Goal: Information Seeking & Learning: Check status

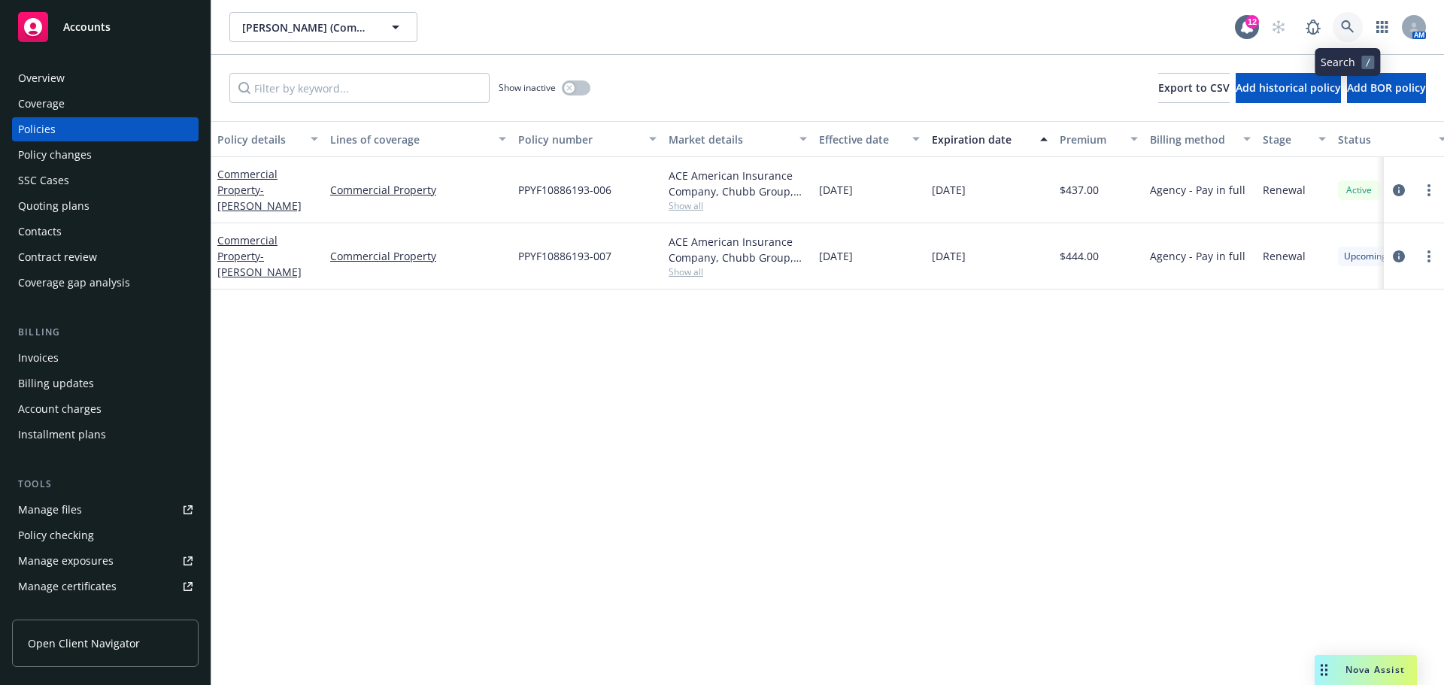
click at [1339, 14] on link at bounding box center [1348, 27] width 30 height 30
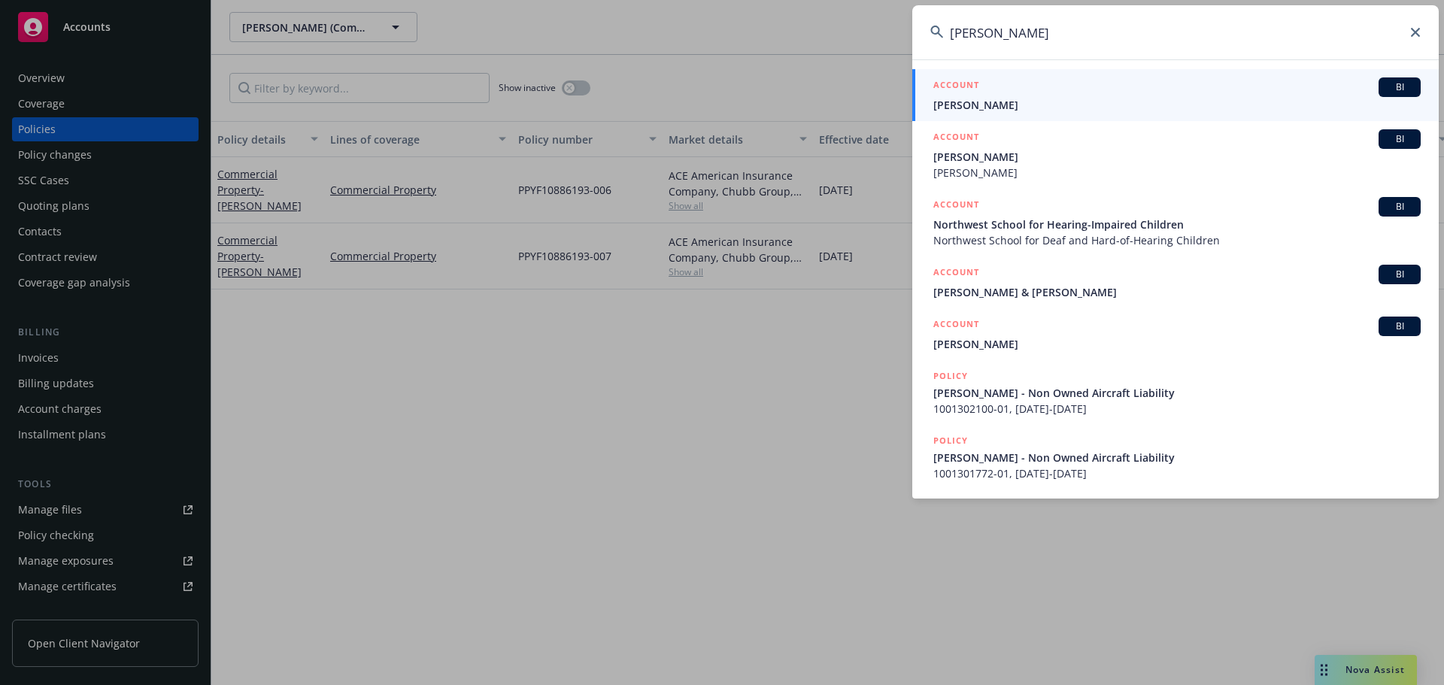
type input "[PERSON_NAME]"
click at [1027, 111] on span "[PERSON_NAME]" at bounding box center [1176, 105] width 487 height 16
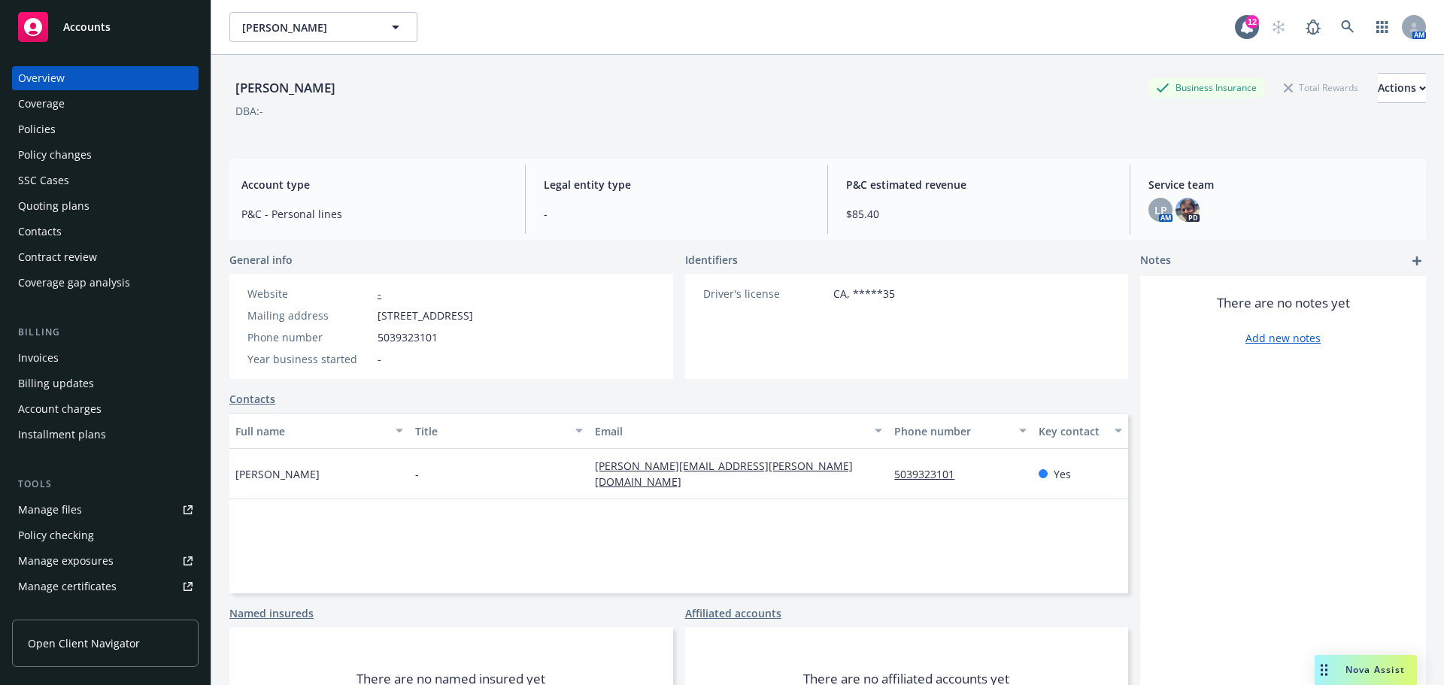
click at [87, 133] on div "Policies" at bounding box center [105, 129] width 174 height 24
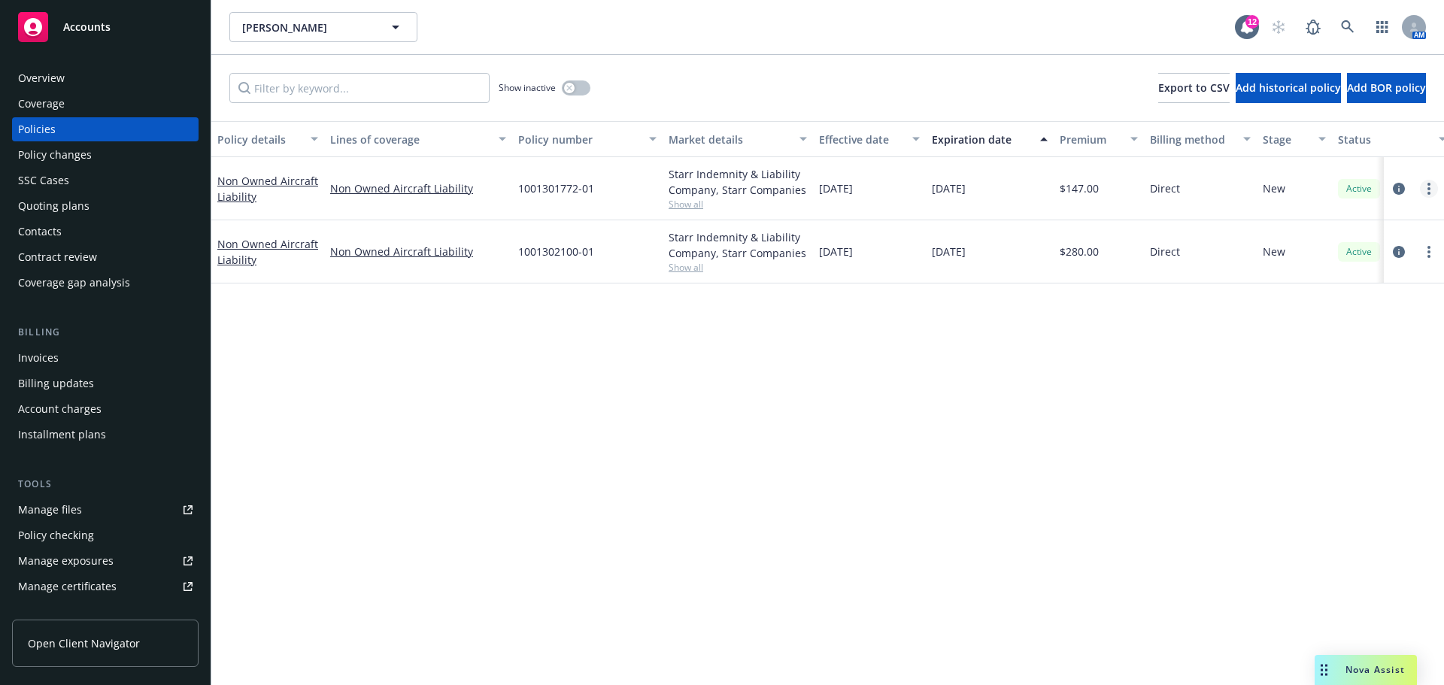
click at [1425, 190] on link "more" at bounding box center [1429, 189] width 18 height 18
click at [1355, 282] on link "End policy" at bounding box center [1349, 280] width 177 height 30
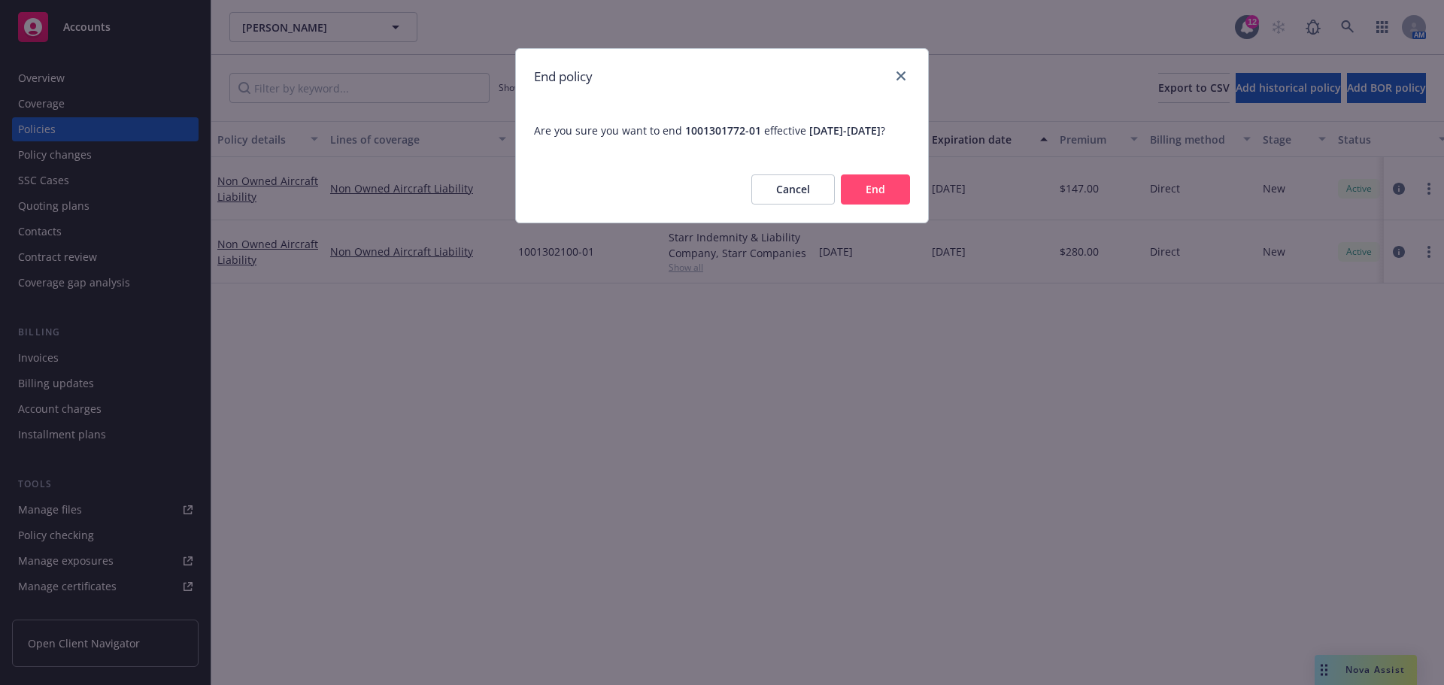
click at [866, 203] on button "End" at bounding box center [875, 189] width 69 height 30
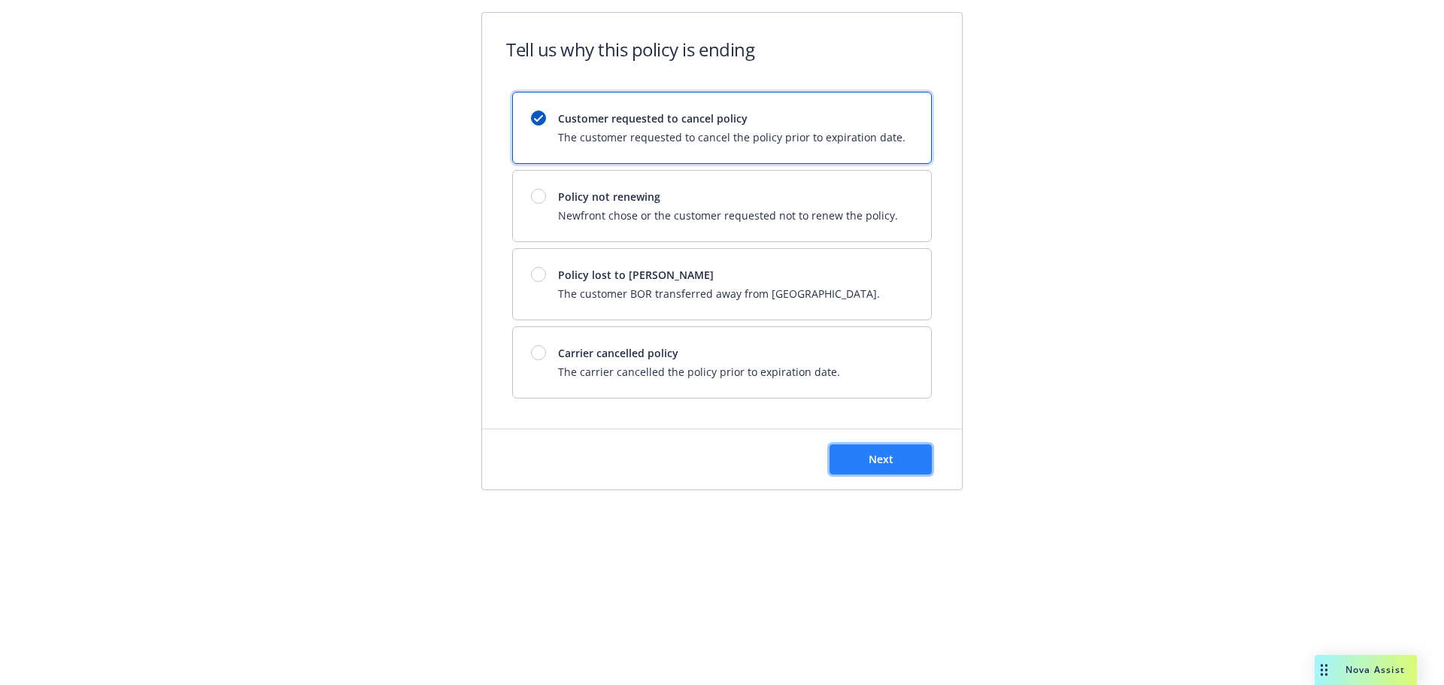
click at [882, 466] on span "Next" at bounding box center [881, 459] width 25 height 14
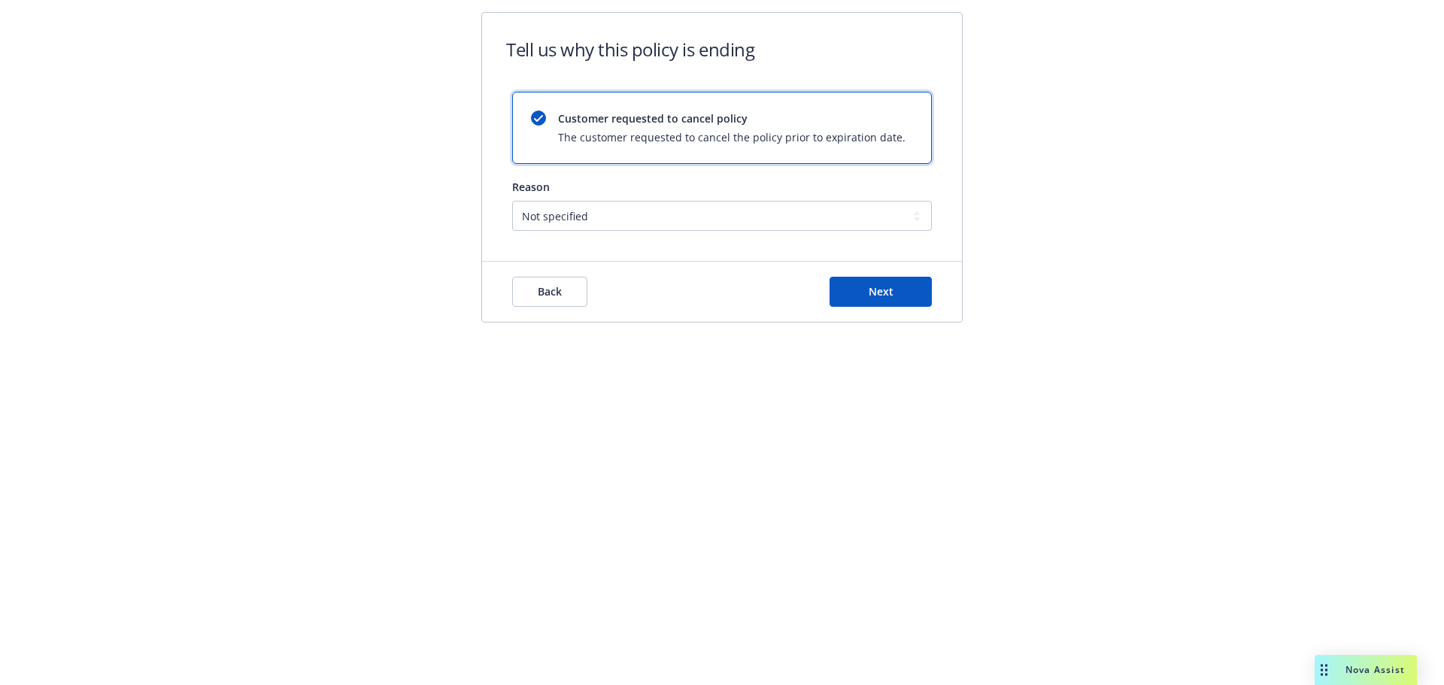
click at [744, 232] on form "Tell us why this policy is ending Customer requested to cancel policy The custo…" at bounding box center [722, 167] width 480 height 309
click at [896, 293] on button "Next" at bounding box center [881, 292] width 102 height 30
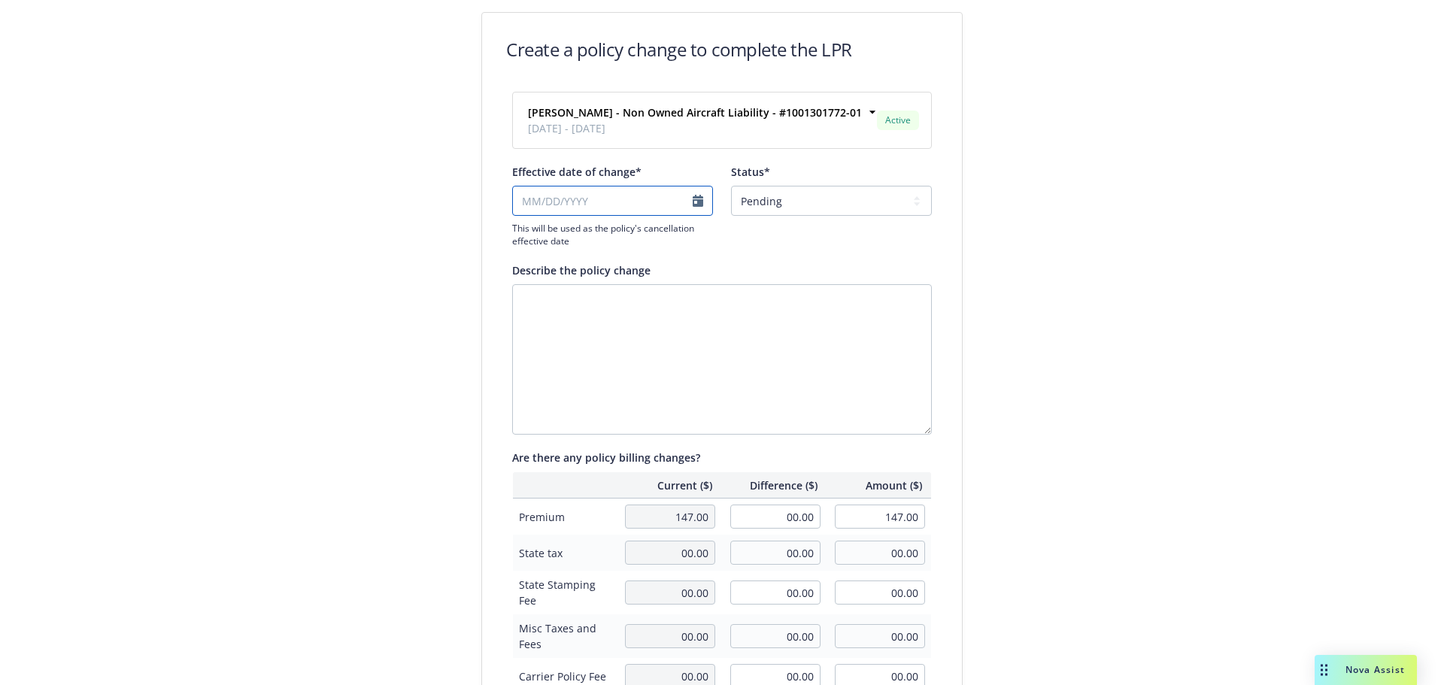
select select "October"
select select "2025"
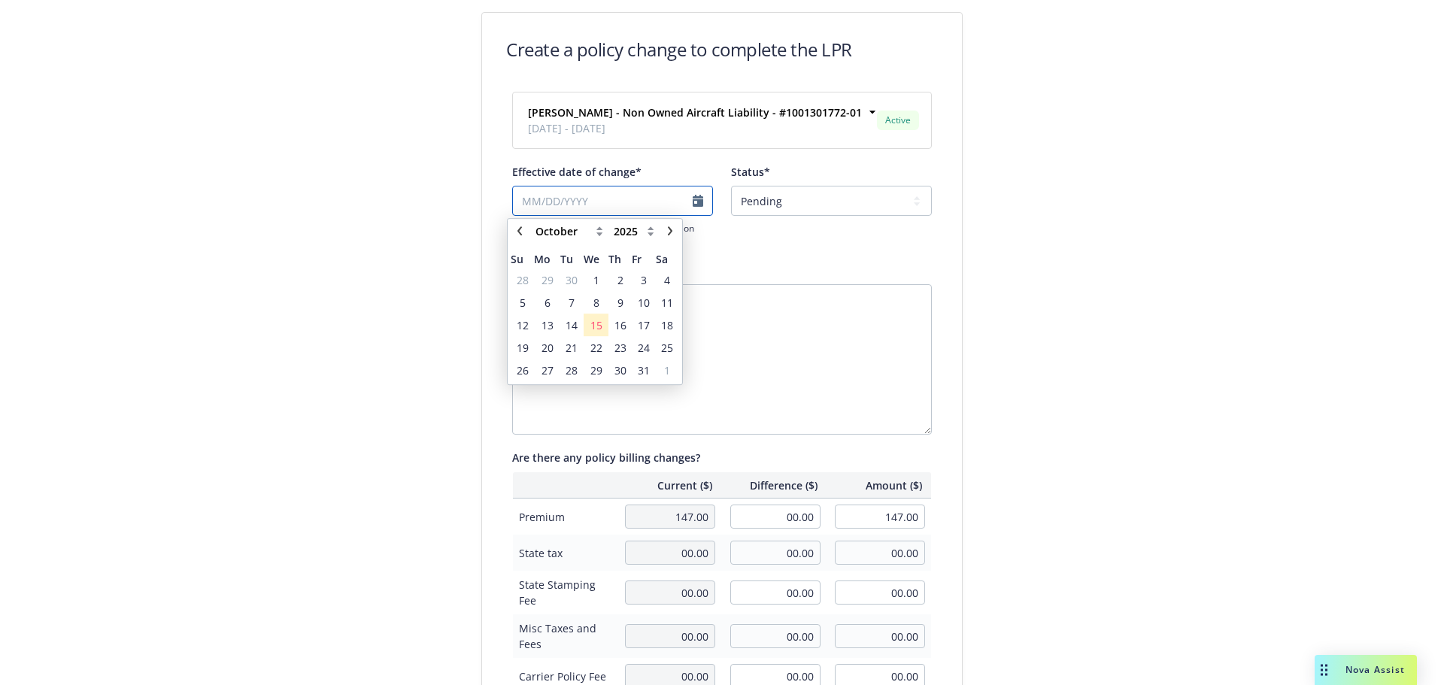
click at [589, 205] on input "Effective date of change*" at bounding box center [612, 201] width 201 height 30
click at [546, 329] on span "13" at bounding box center [548, 326] width 12 height 16
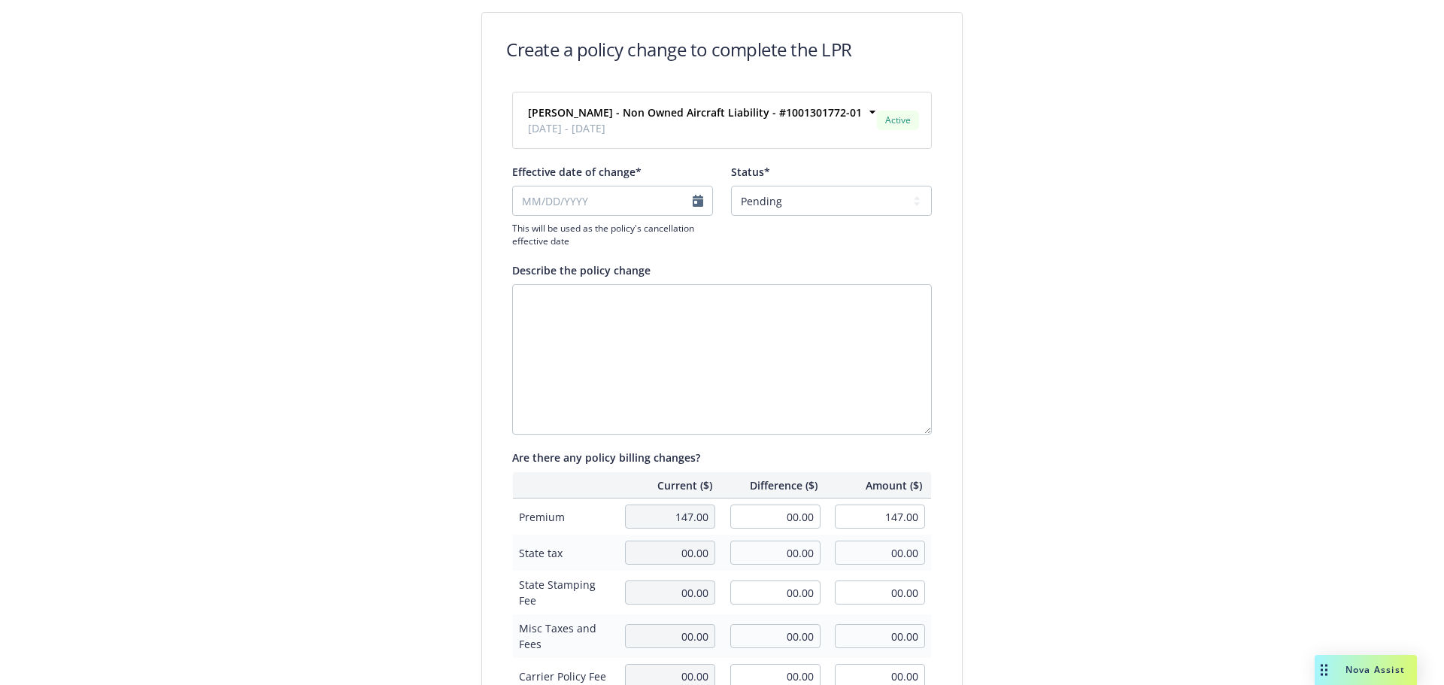
type input "[DATE]"
click at [835, 320] on textarea "Describe the policy change" at bounding box center [722, 359] width 420 height 150
type textarea "rewritten for desired coverage"
click at [786, 520] on input "00.00" at bounding box center [775, 517] width 90 height 24
type input "-145.00"
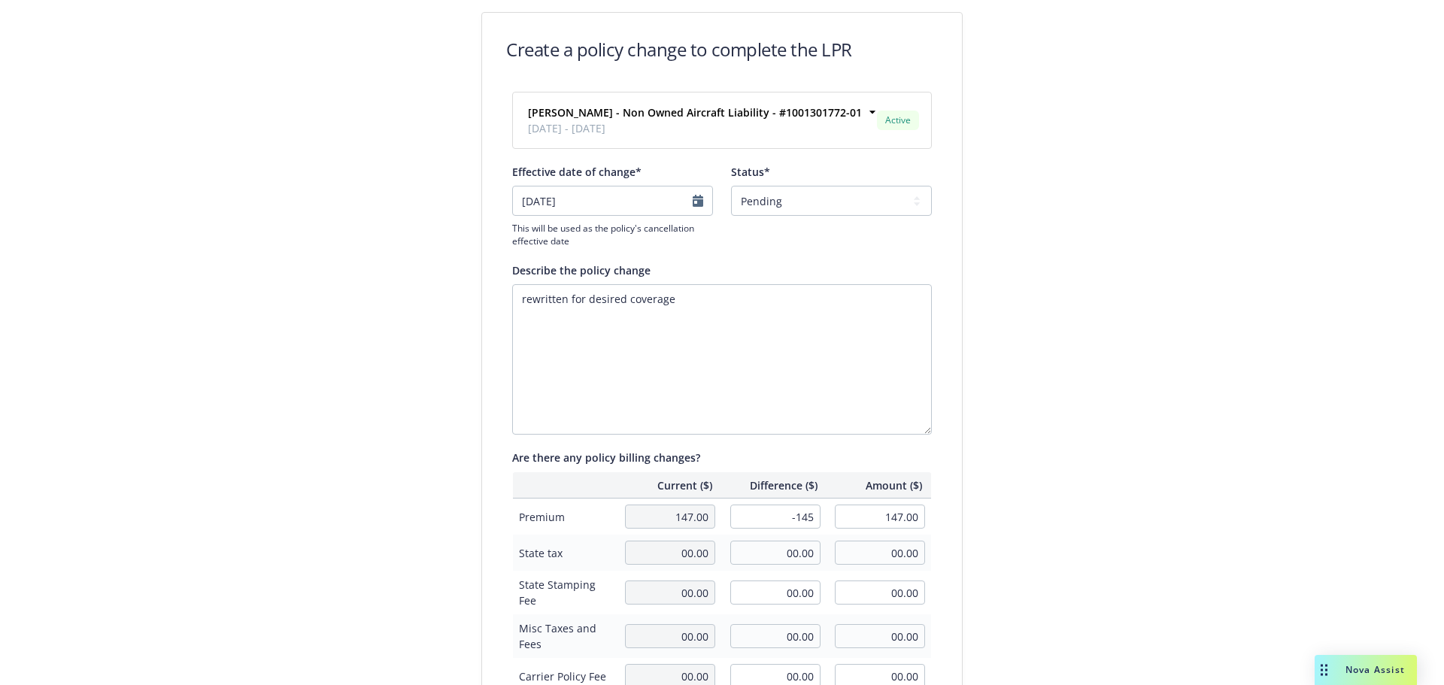
type input "2.00"
click at [798, 451] on div "Are there any policy billing changes?" at bounding box center [722, 458] width 420 height 16
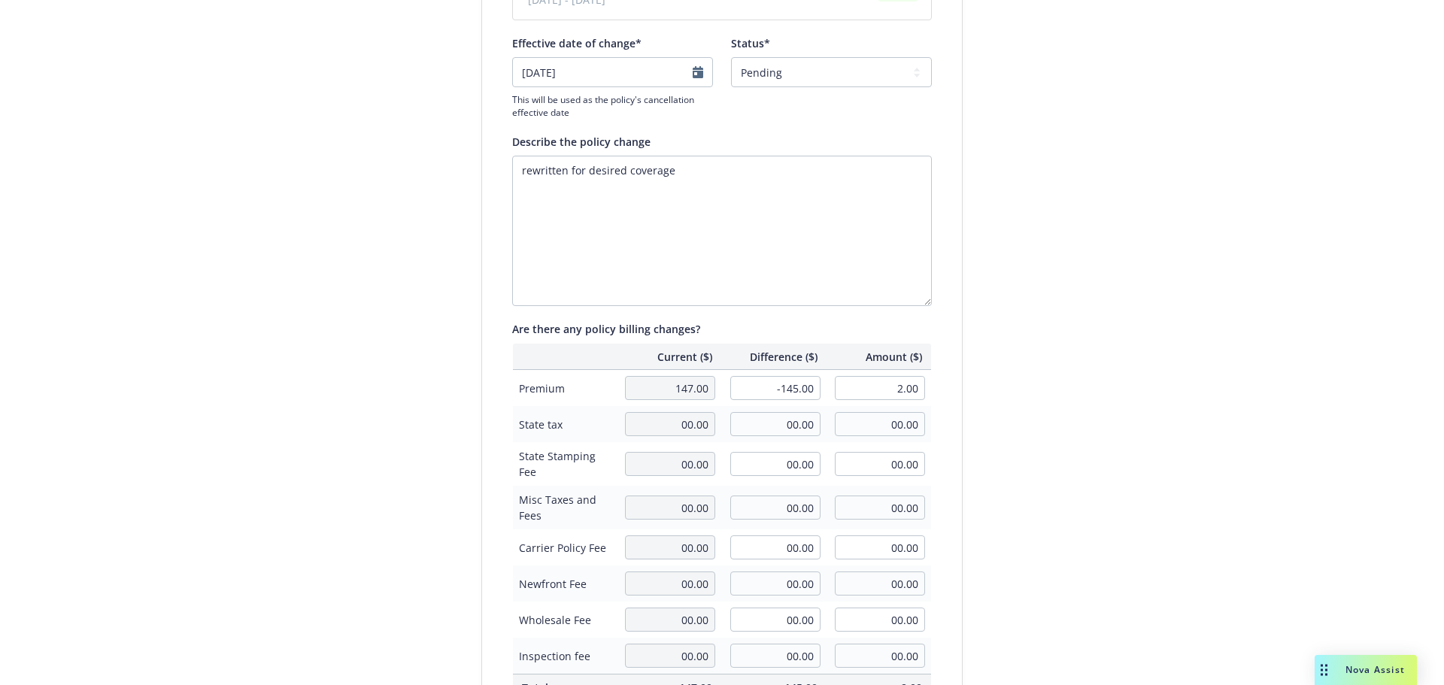
scroll to position [347, 0]
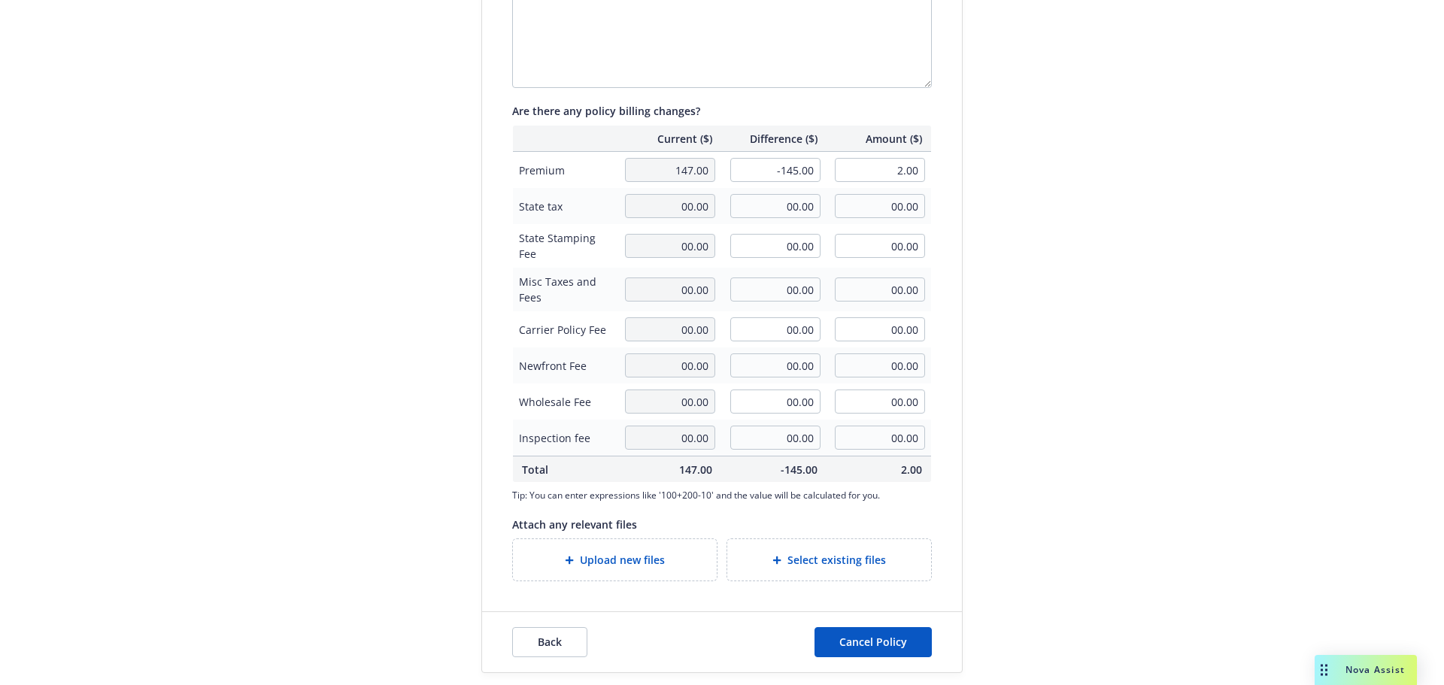
click at [575, 580] on div "Upload new files" at bounding box center [615, 559] width 204 height 41
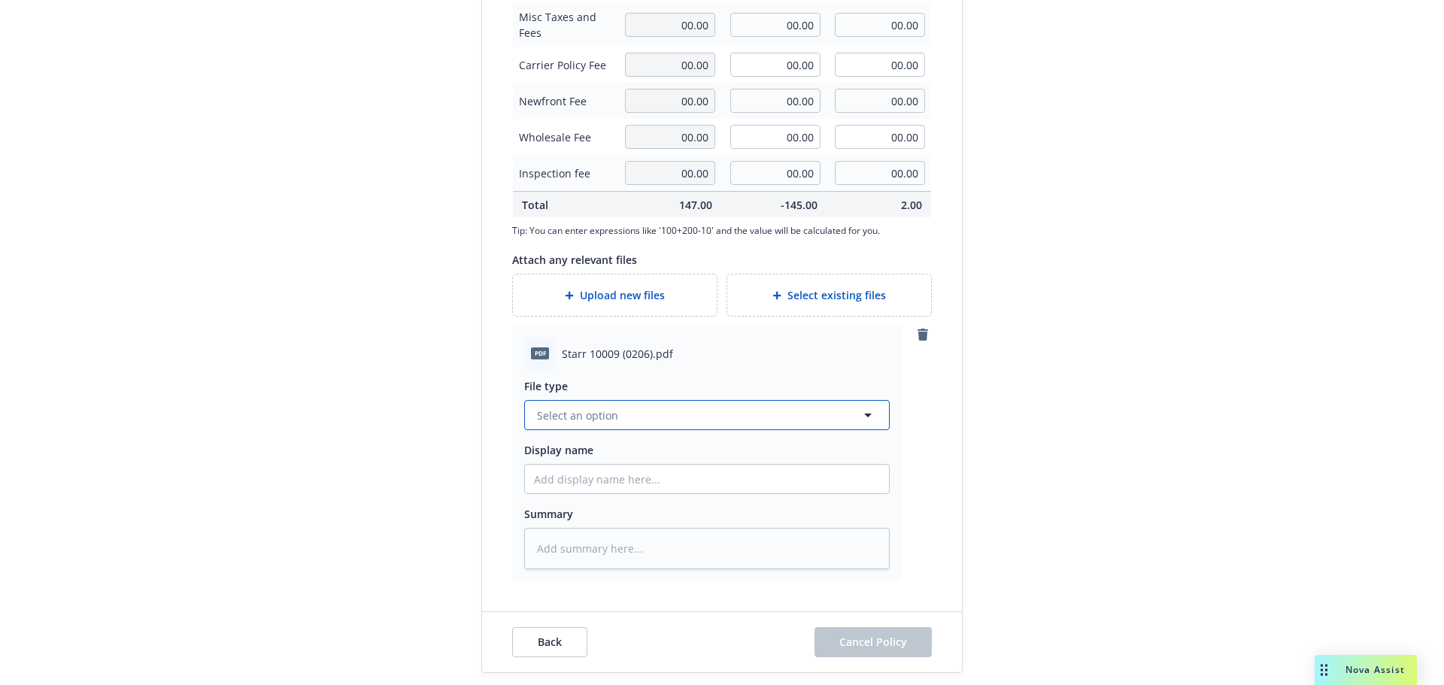
click at [605, 404] on button "Select an option" at bounding box center [707, 415] width 366 height 30
type input "endorse"
click at [590, 337] on span "Endorsement" at bounding box center [574, 334] width 69 height 16
click at [589, 475] on input "Display name" at bounding box center [707, 479] width 364 height 29
type textarea "x"
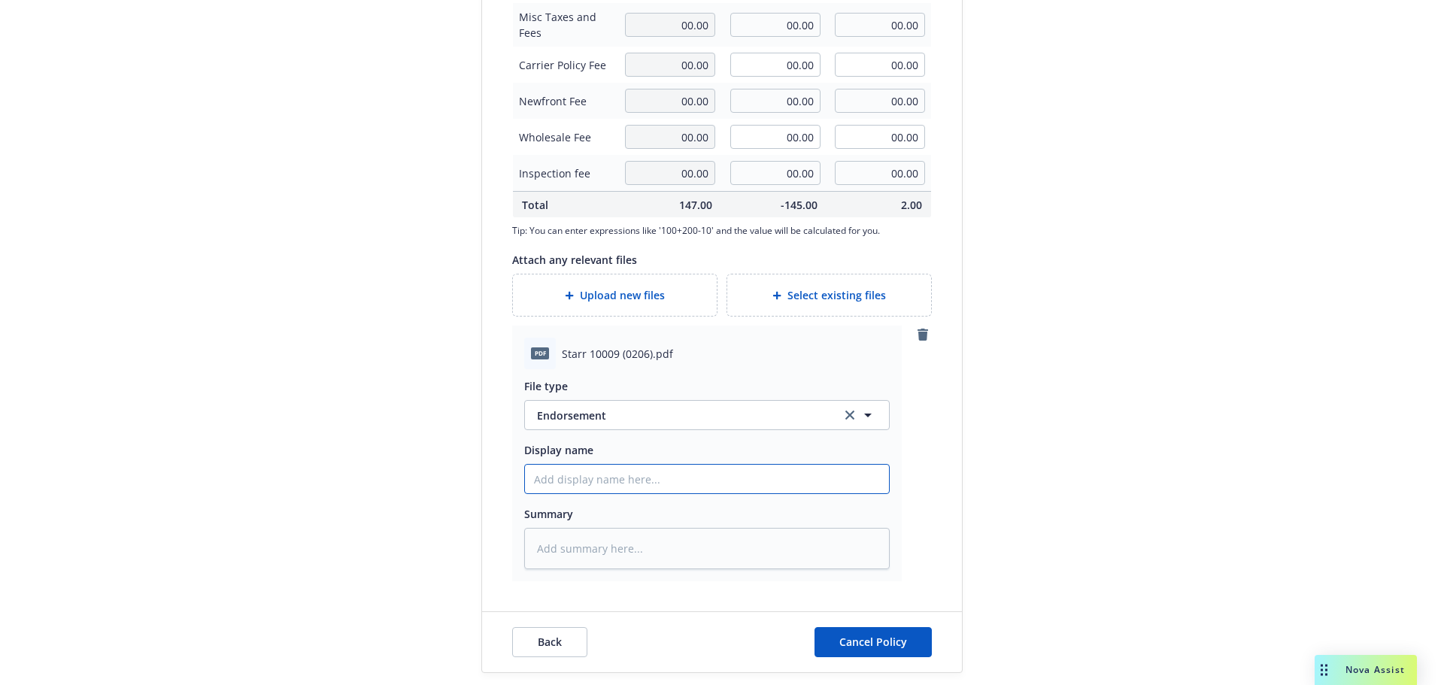
type input "2"
type textarea "x"
type input "25"
type textarea "x"
type input "25/"
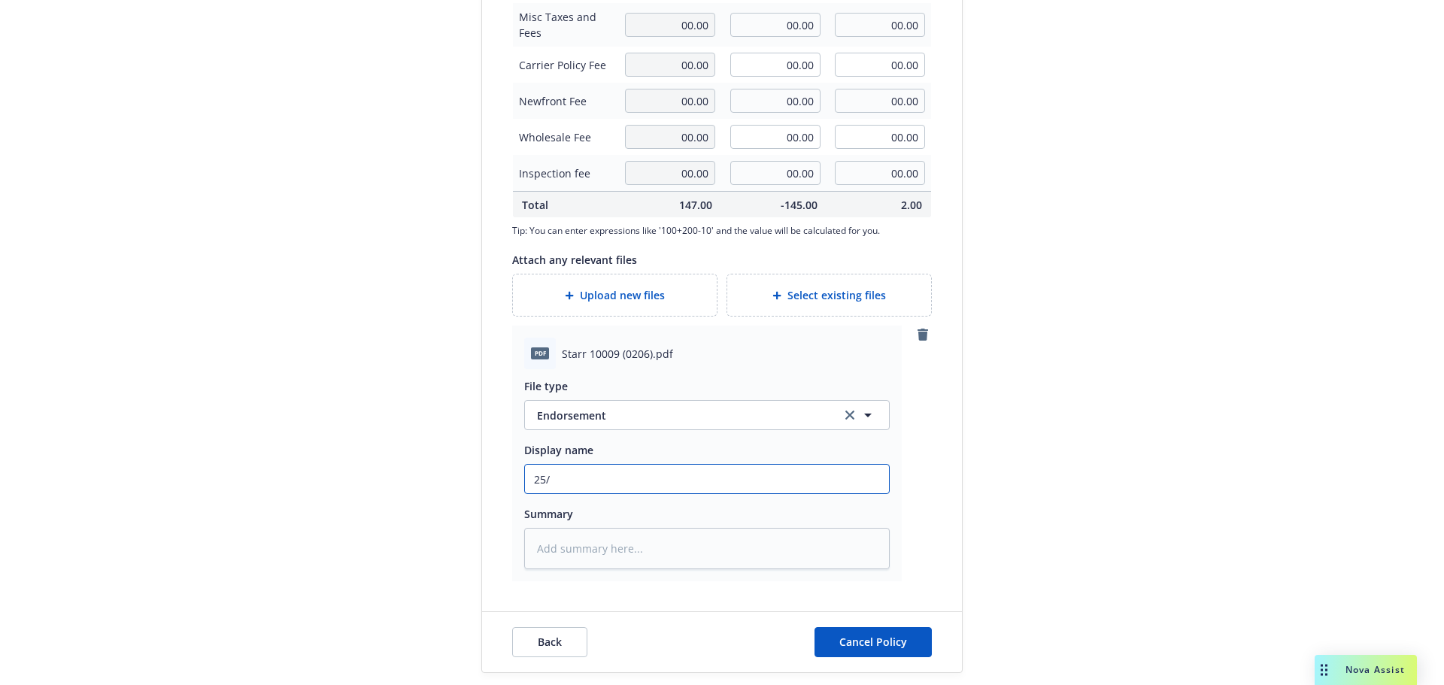
type textarea "x"
type input "25/26"
type textarea "x"
type input "25/26"
type textarea "x"
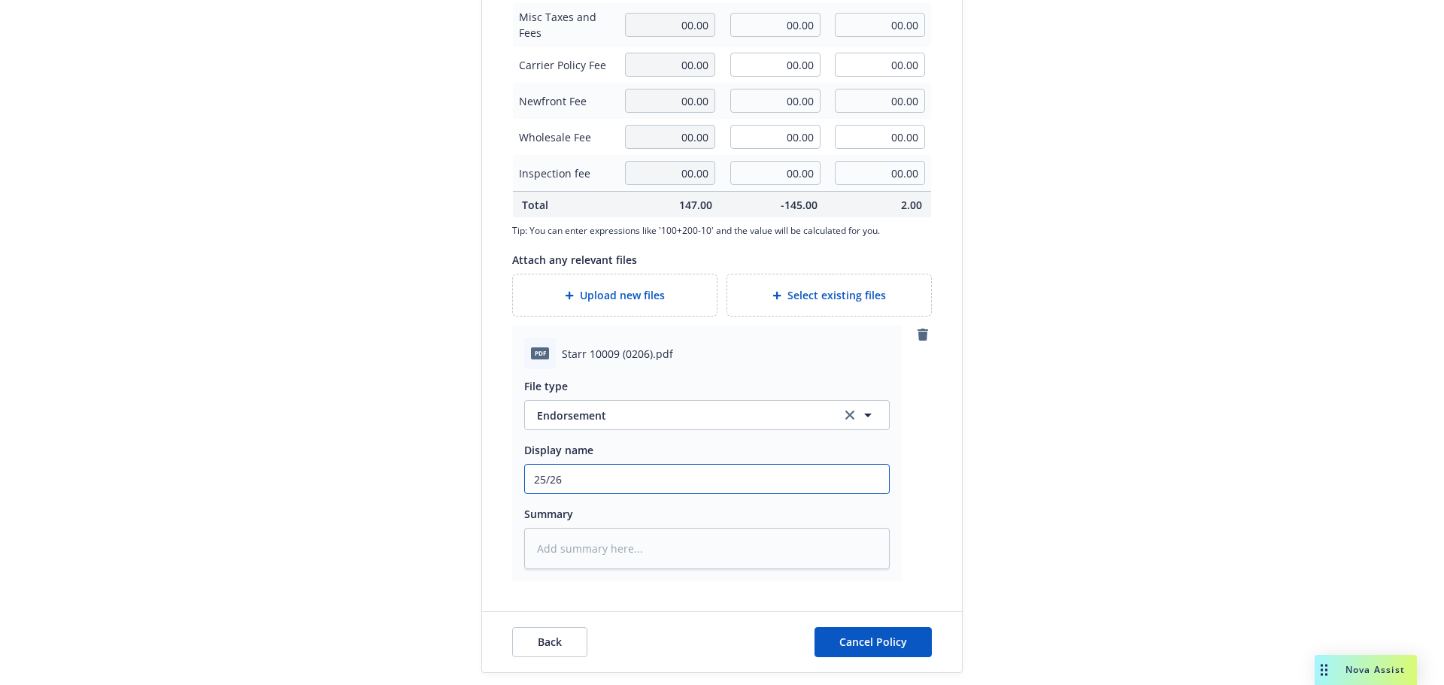
type input "25/26"
type textarea "x"
type input "25/2"
type textarea "x"
type input "25/"
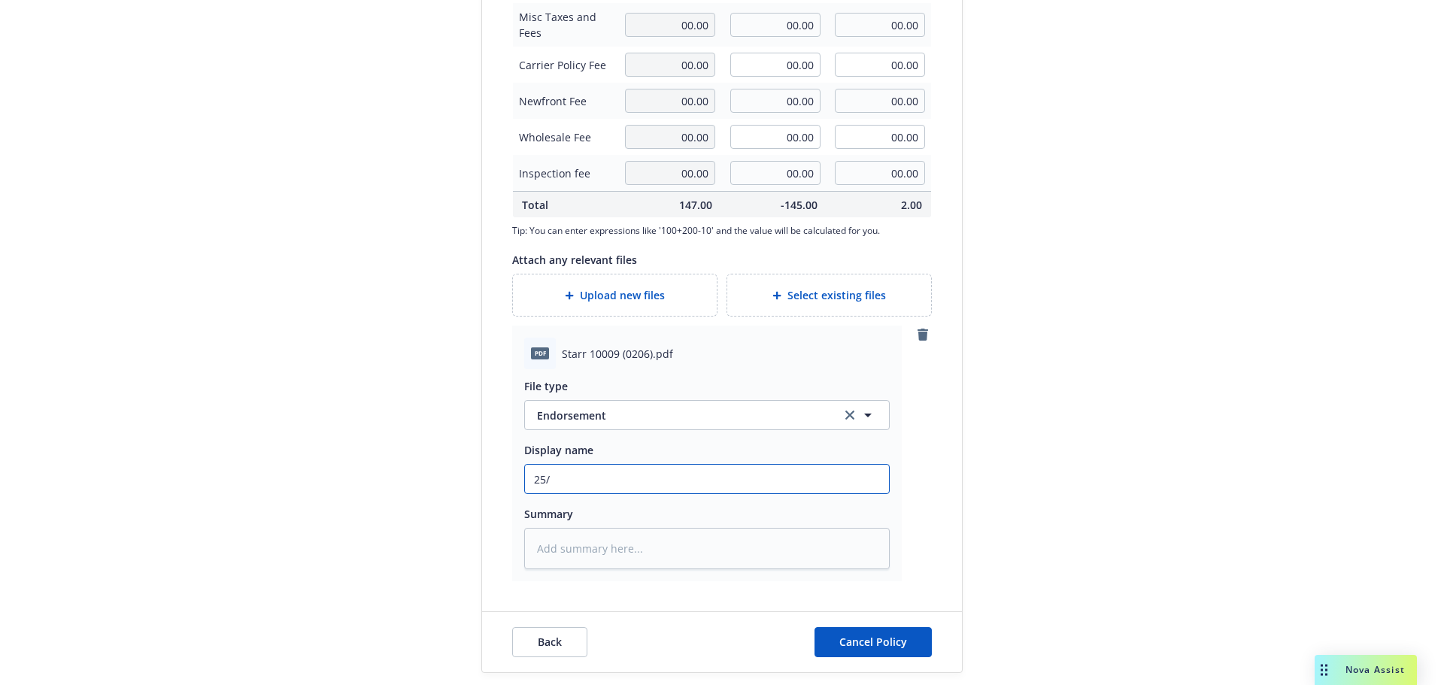
type textarea "x"
type input "25"
type textarea "x"
type input "2"
type textarea "x"
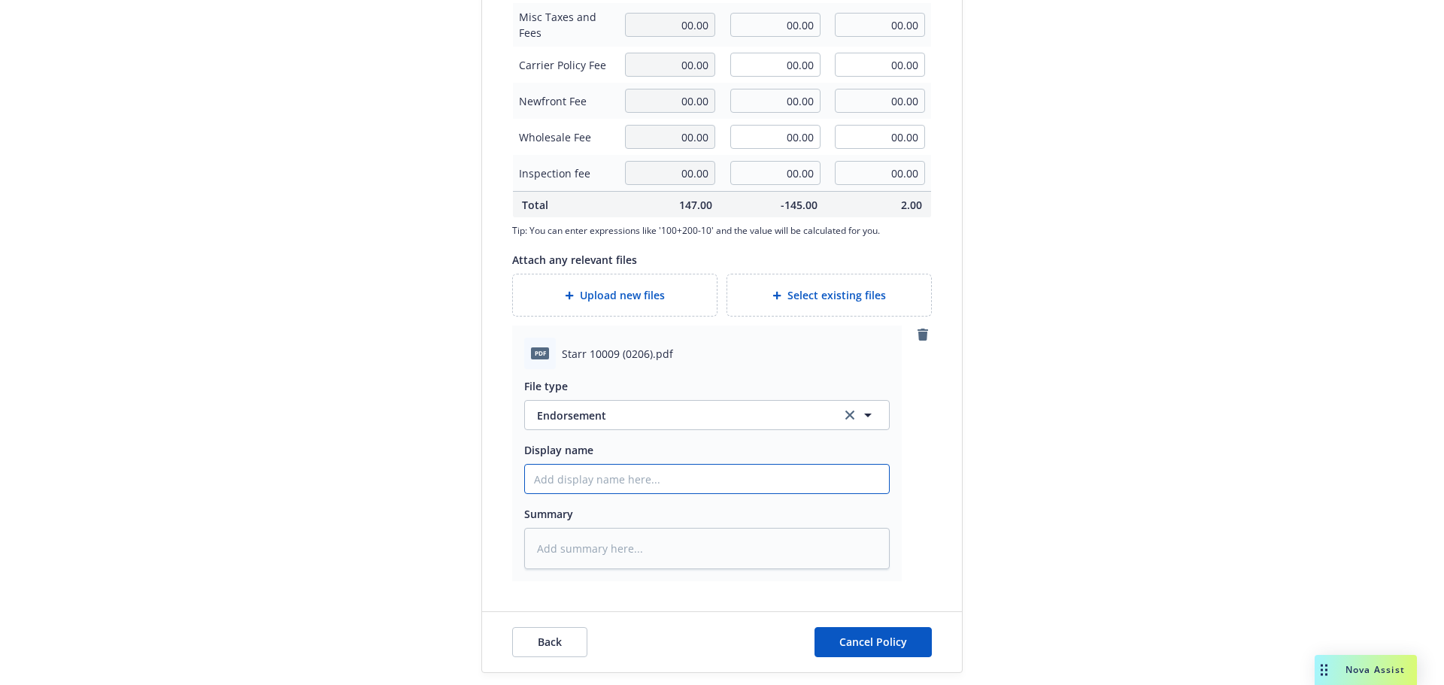
type textarea "x"
type input "2"
type textarea "x"
type input "20"
type textarea "x"
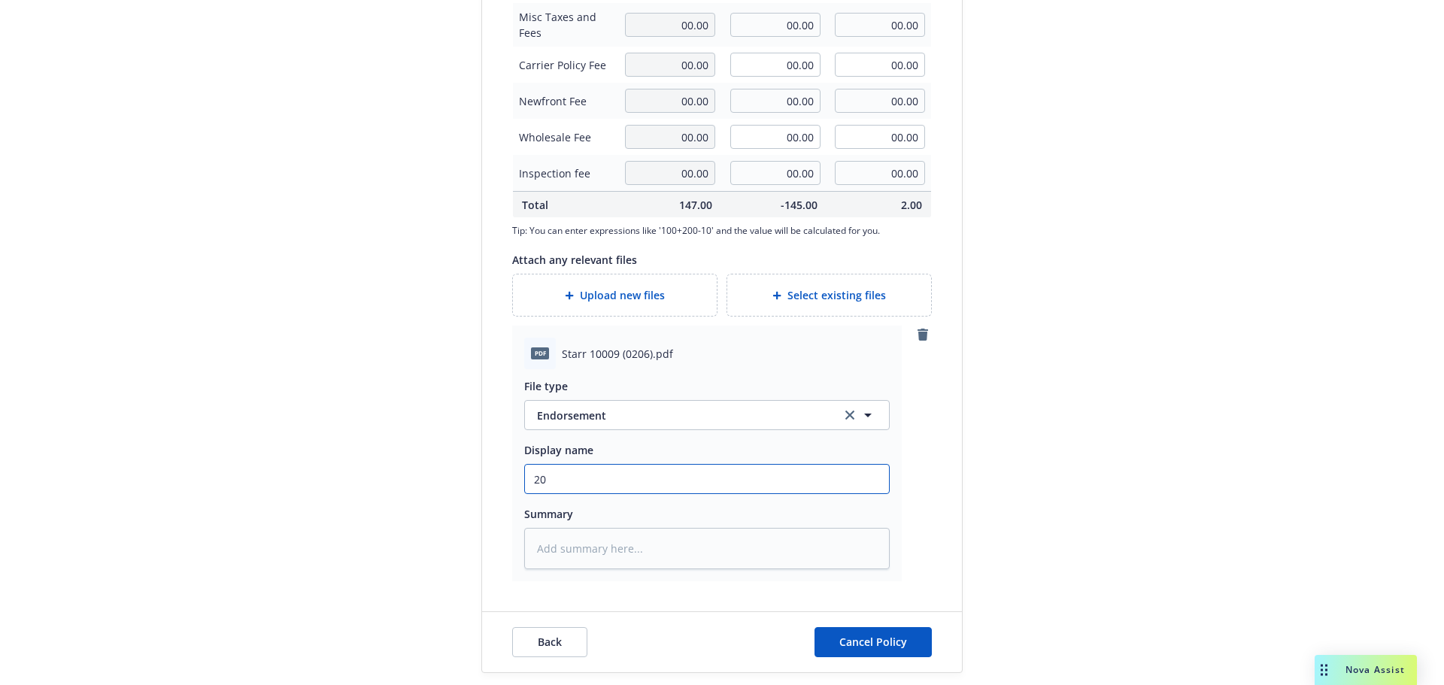
type input "202"
type textarea "x"
type input "2025"
type textarea "x"
type input "2025"
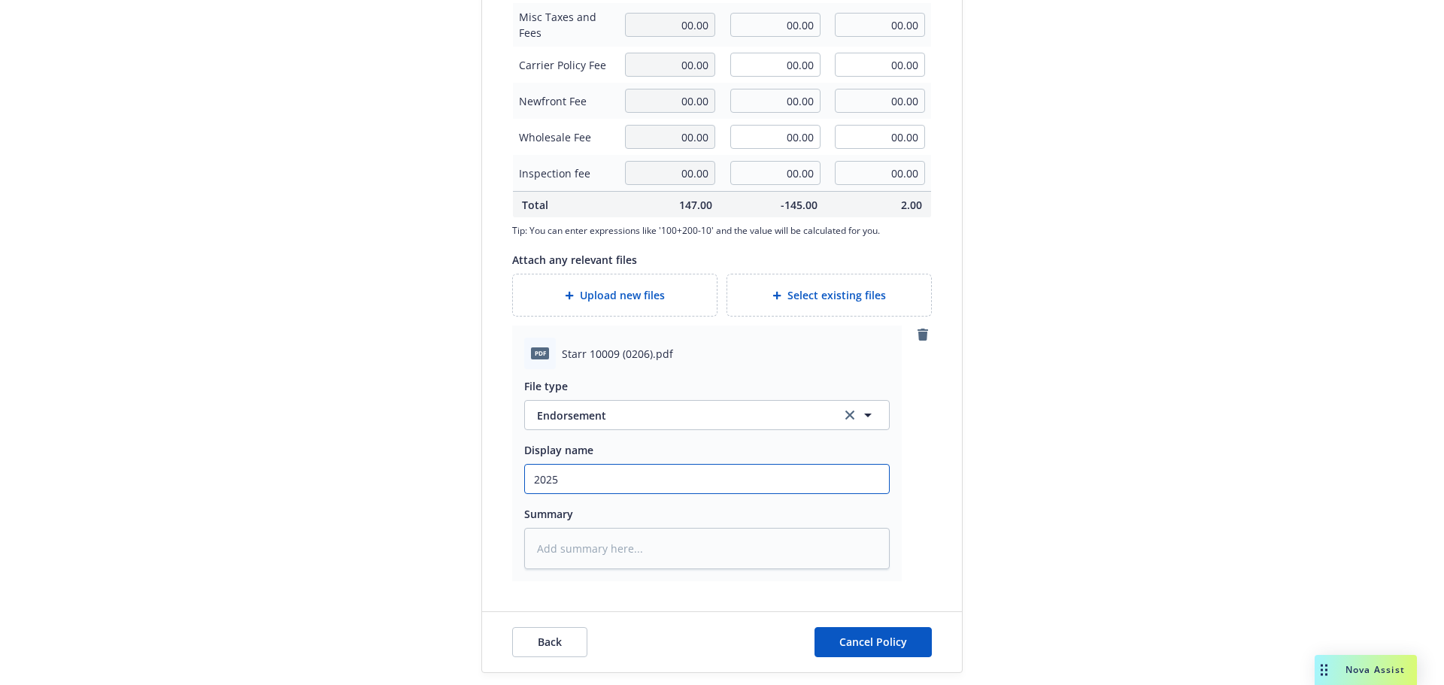
type textarea "x"
type input "2025 C"
type textarea "x"
type input "2025 Ca"
type textarea "x"
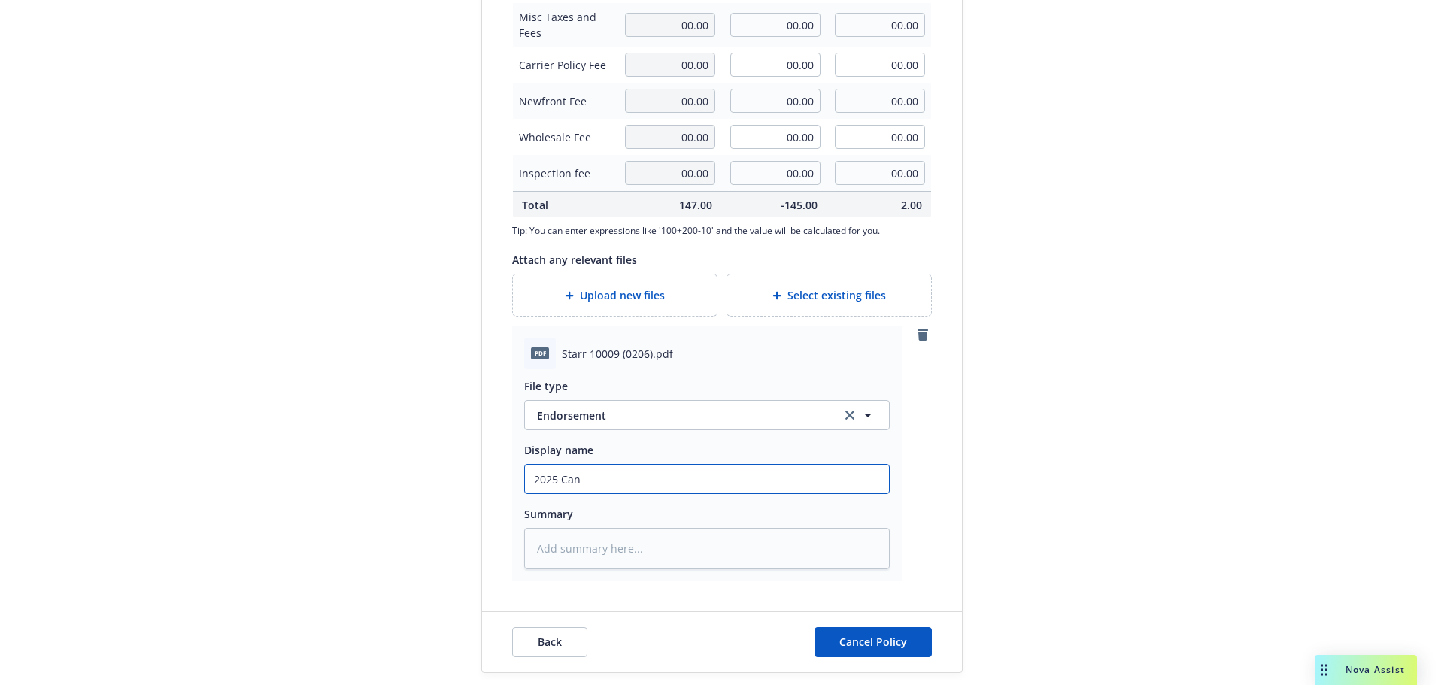
type input "2025 CANX Endorsement"
click at [617, 472] on input "2025 CANX Endorsement" at bounding box center [707, 479] width 364 height 29
click at [633, 548] on textarea at bounding box center [707, 548] width 366 height 41
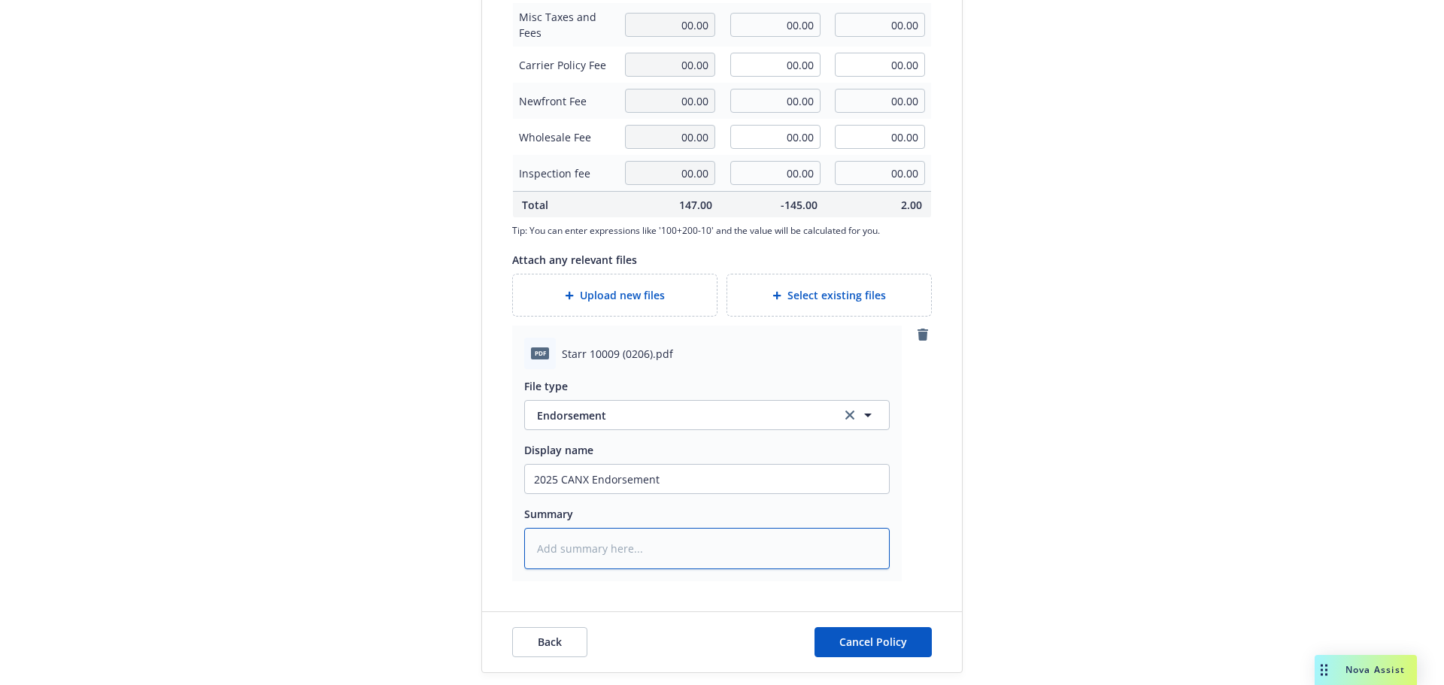
paste textarea "2025 CANX Endorsement"
type textarea "x"
type textarea "2025 CANX Endorsement"
type textarea "x"
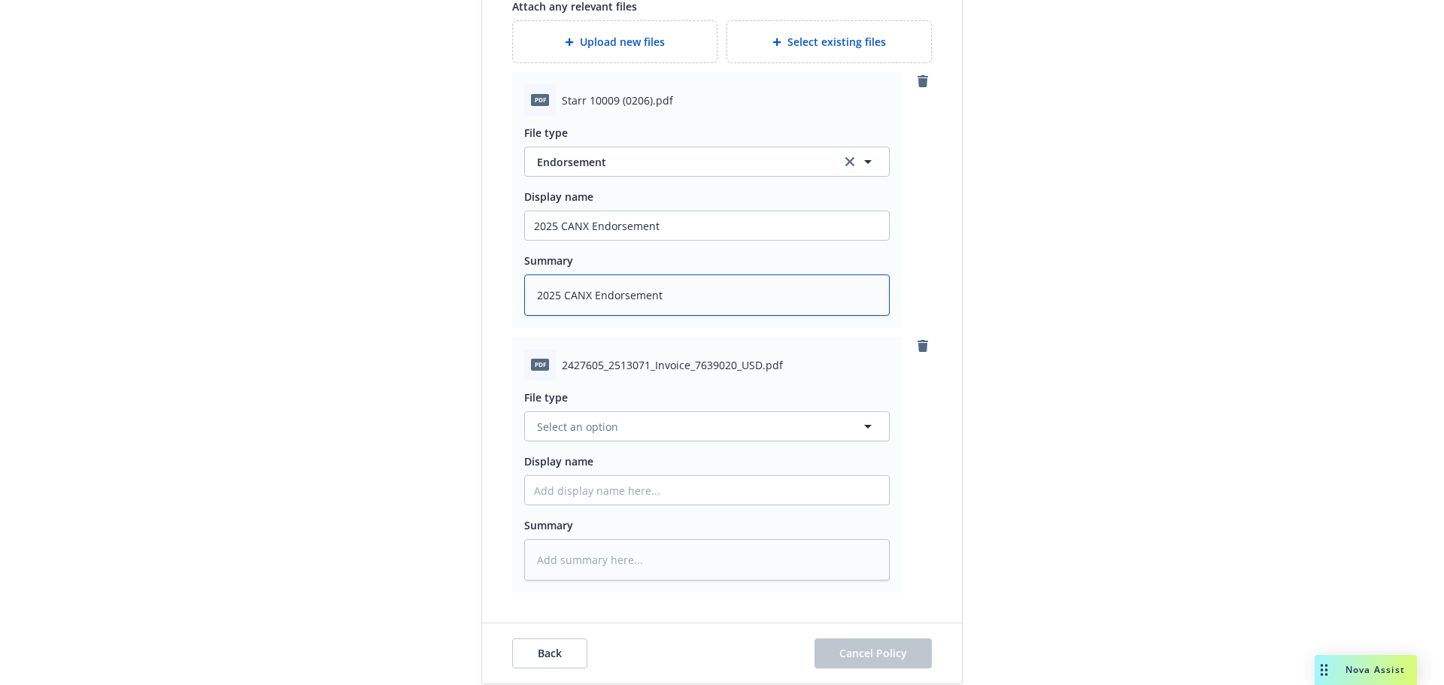
scroll to position [876, 0]
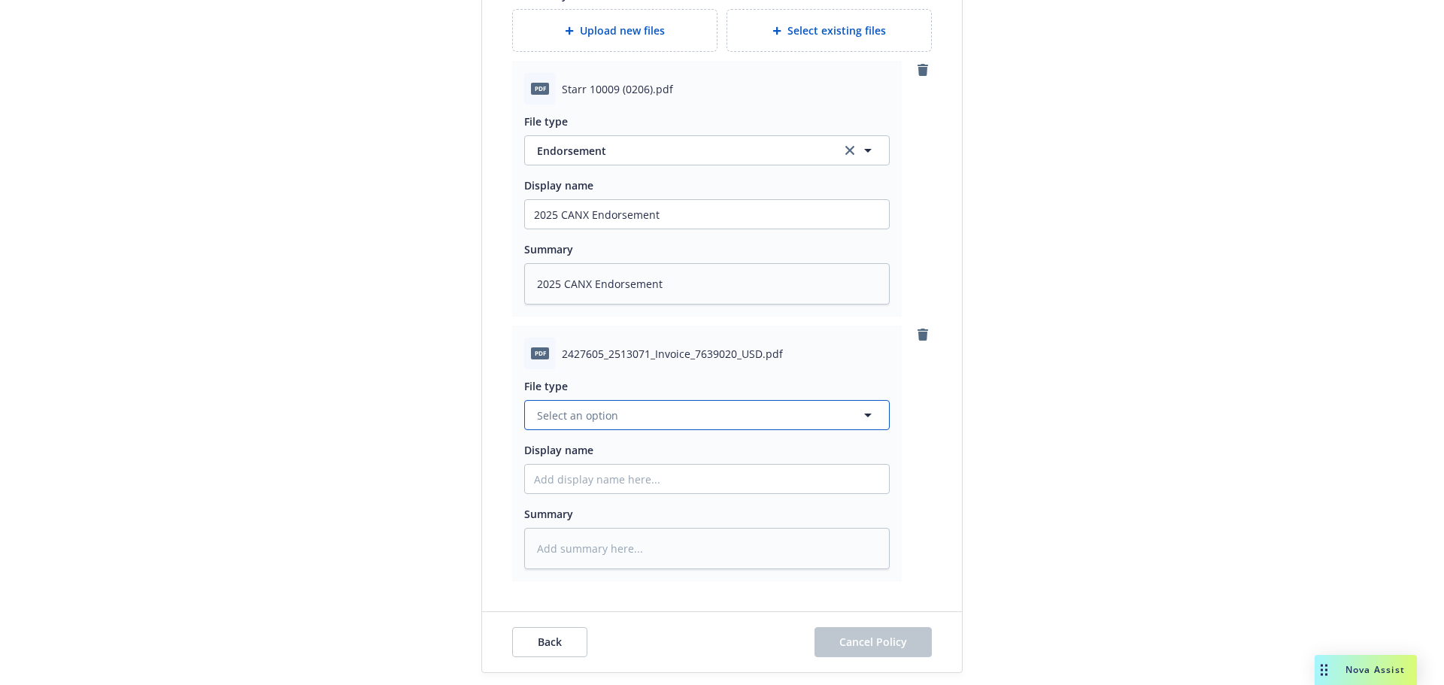
click at [810, 420] on button "Select an option" at bounding box center [707, 415] width 366 height 30
type input "invoice"
click at [676, 383] on div "Invoice - Third Party" at bounding box center [707, 374] width 346 height 22
click at [560, 478] on input "Display name" at bounding box center [707, 479] width 364 height 29
paste input "2025 CANX Endorsement"
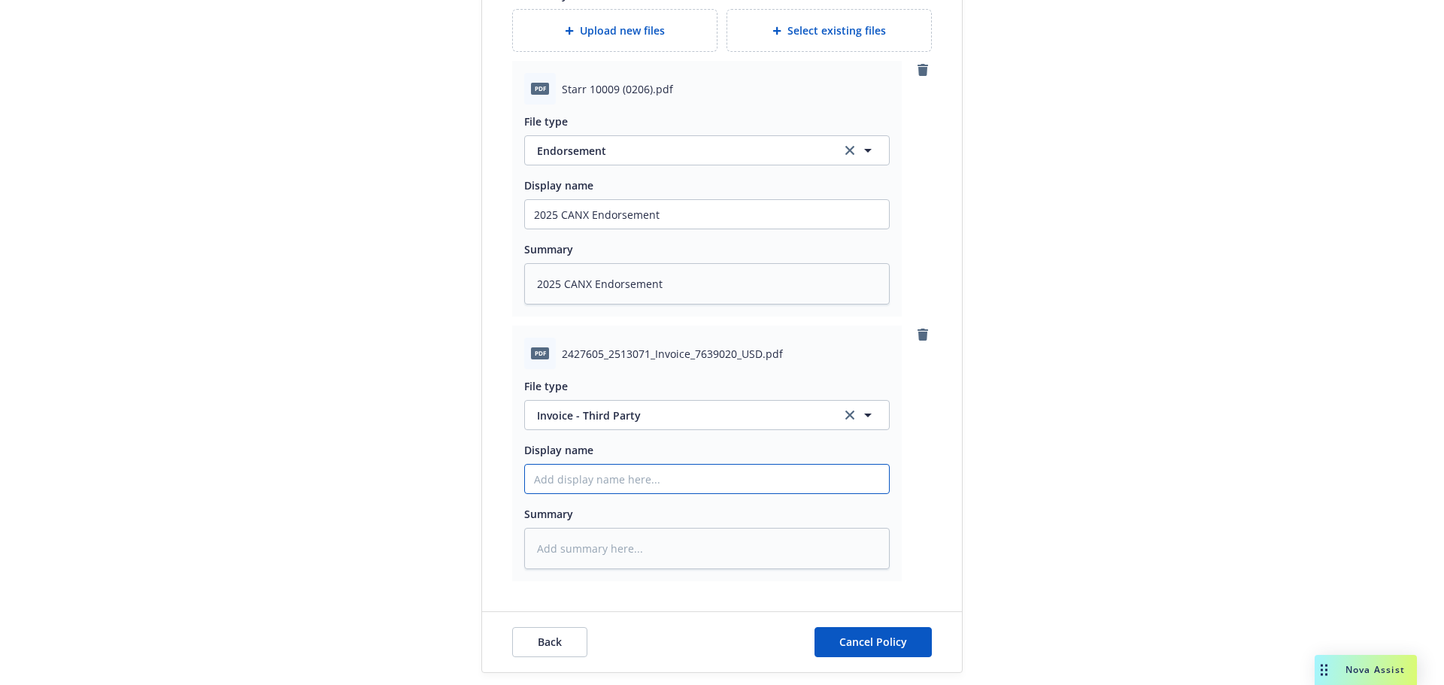
type textarea "x"
type input "2025 CANX Endorsement"
drag, startPoint x: 666, startPoint y: 488, endPoint x: 584, endPoint y: 502, distance: 83.1
click at [584, 502] on div "File type Invoice - Third Party Invoice - Third Party Display name 2025 CANX En…" at bounding box center [707, 469] width 366 height 200
type textarea "x"
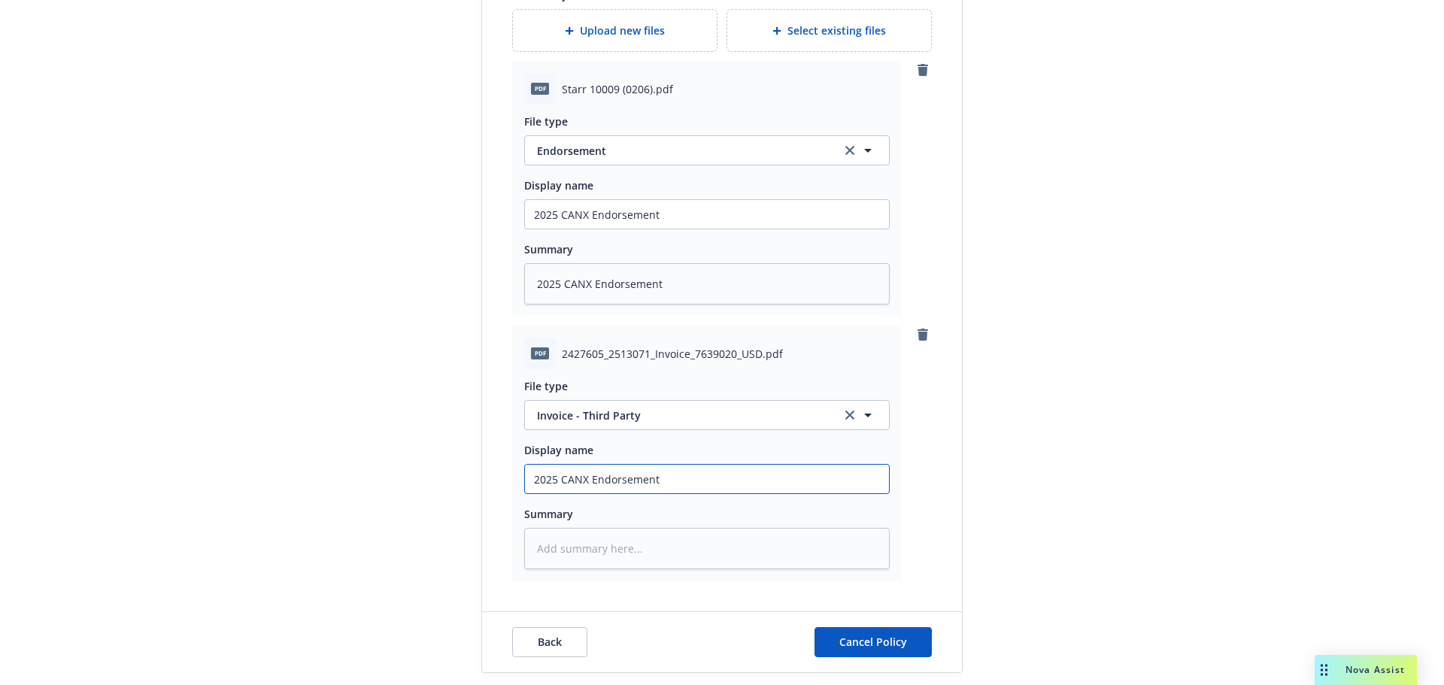
type input "2025 CANX I"
type textarea "x"
type input "2025 CANX In"
type textarea "x"
type input "2025 CANX Inv"
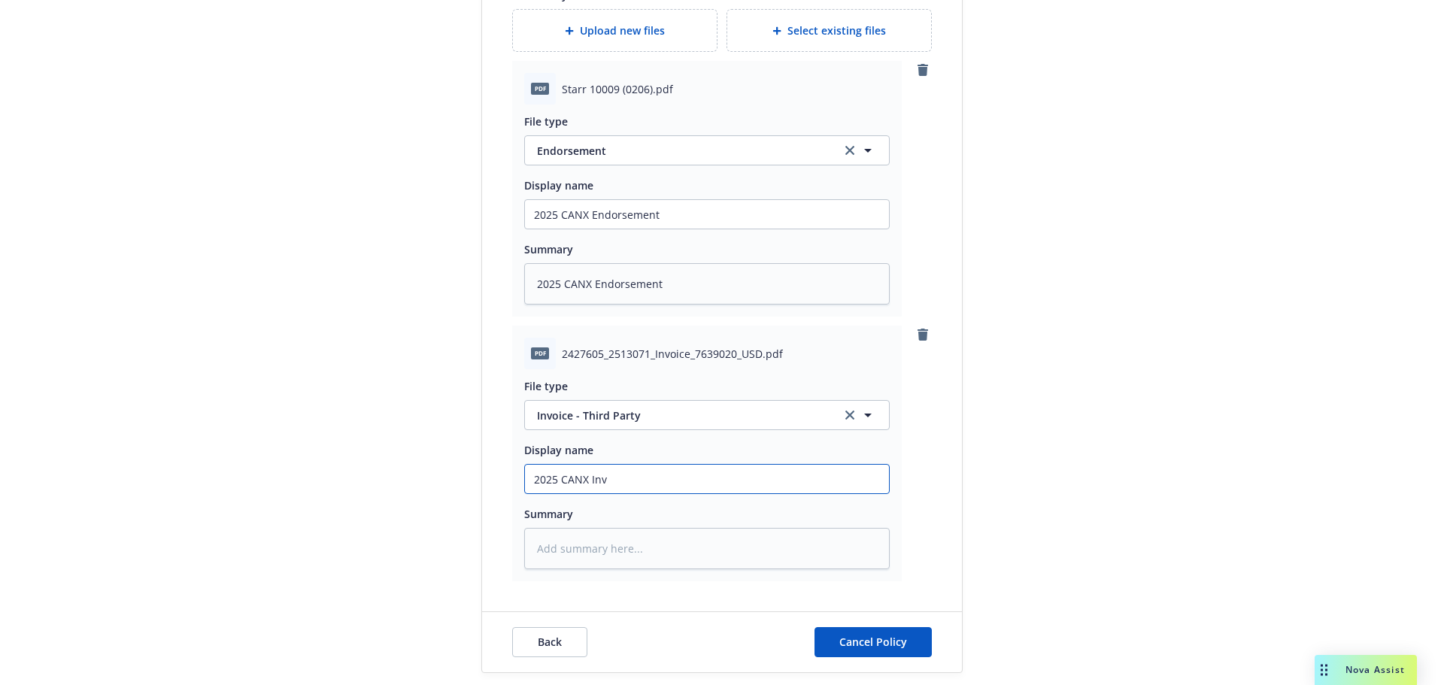
type textarea "x"
type input "2025 CANX Invo"
type textarea "x"
type input "2025 CANX Invoic"
type textarea "x"
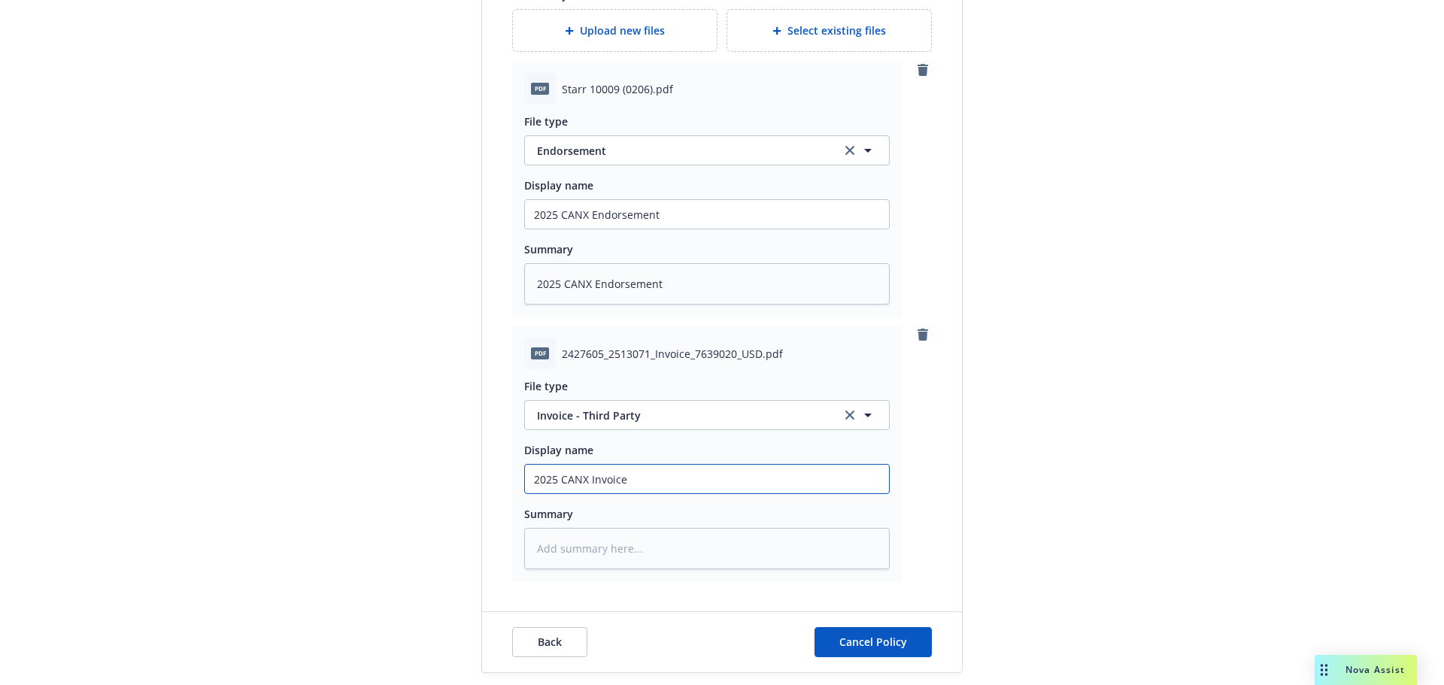
click at [588, 479] on input "2025 CANX Invoice" at bounding box center [707, 479] width 364 height 29
type input "2025 CANX Invoice"
click at [596, 563] on textarea at bounding box center [707, 548] width 366 height 41
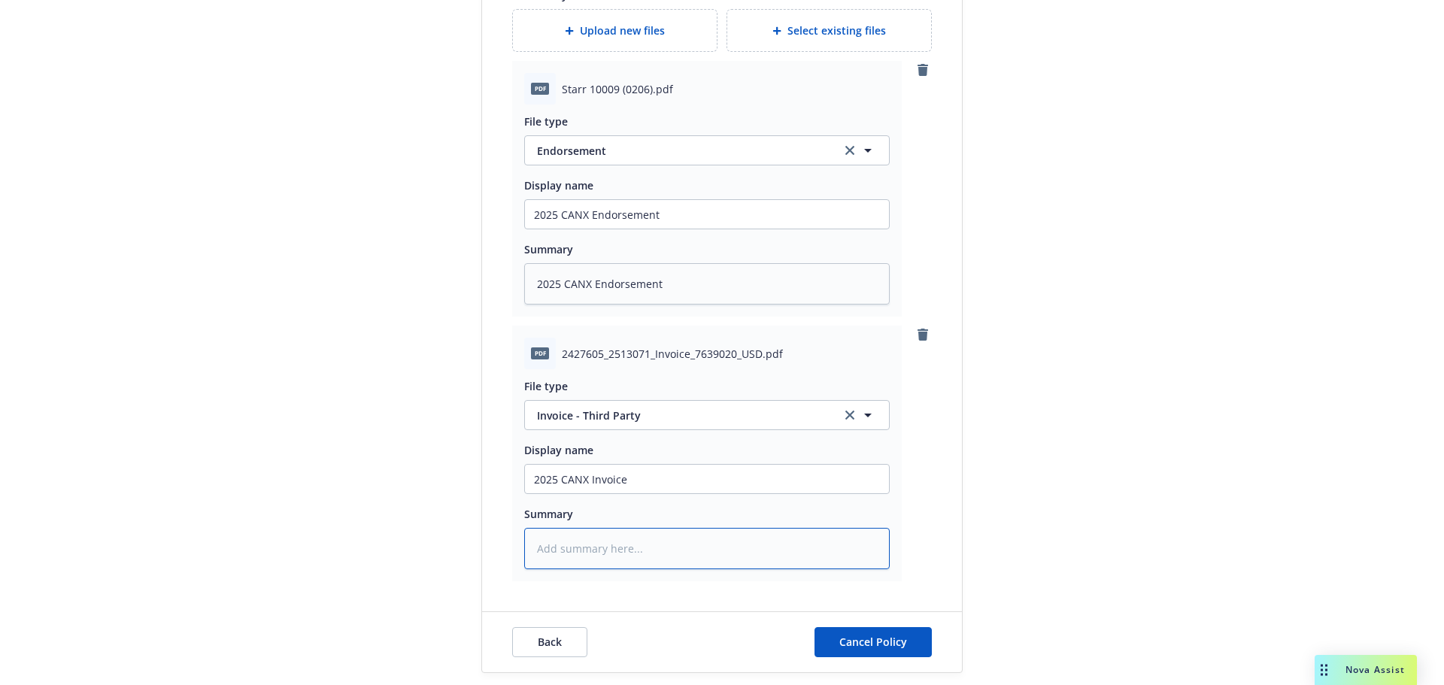
paste textarea "2025 CANX Invoice"
type textarea "x"
type textarea "2025 CANX Invoice"
click at [888, 645] on span "Cancel Policy" at bounding box center [873, 642] width 68 height 14
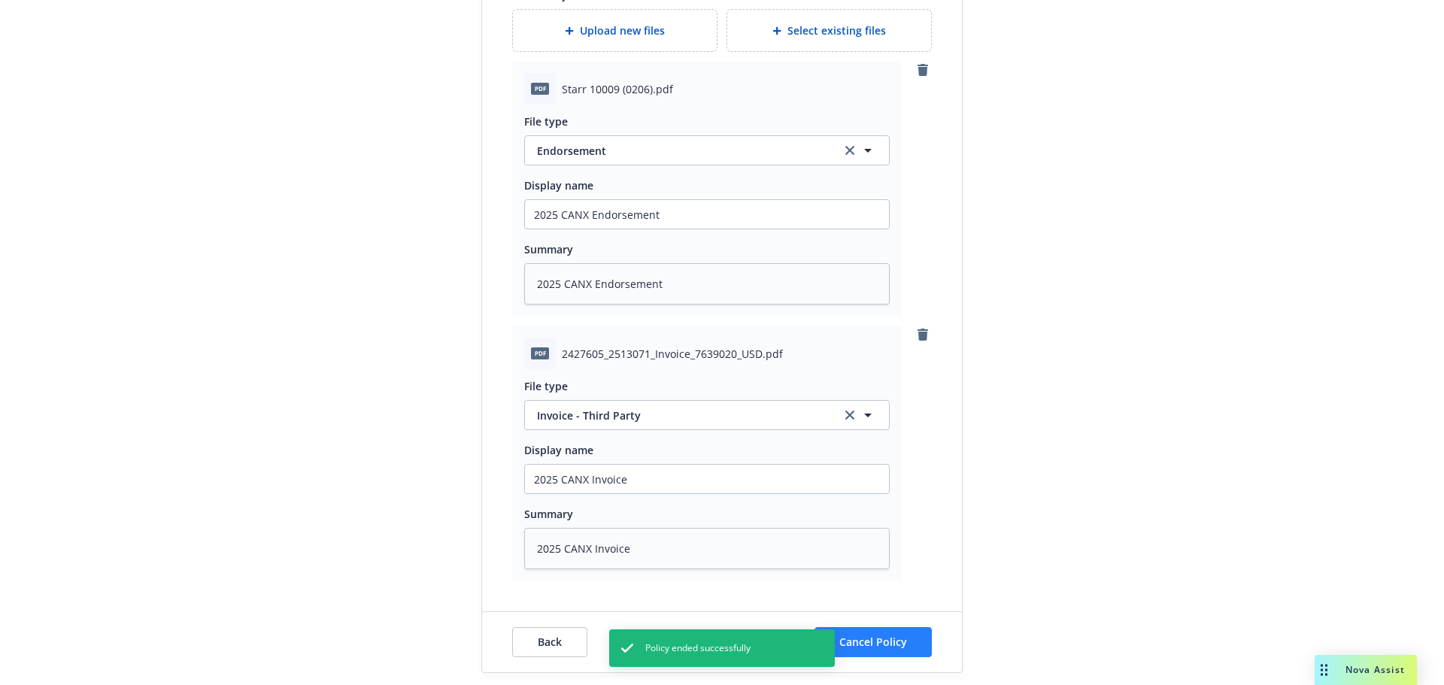
type textarea "x"
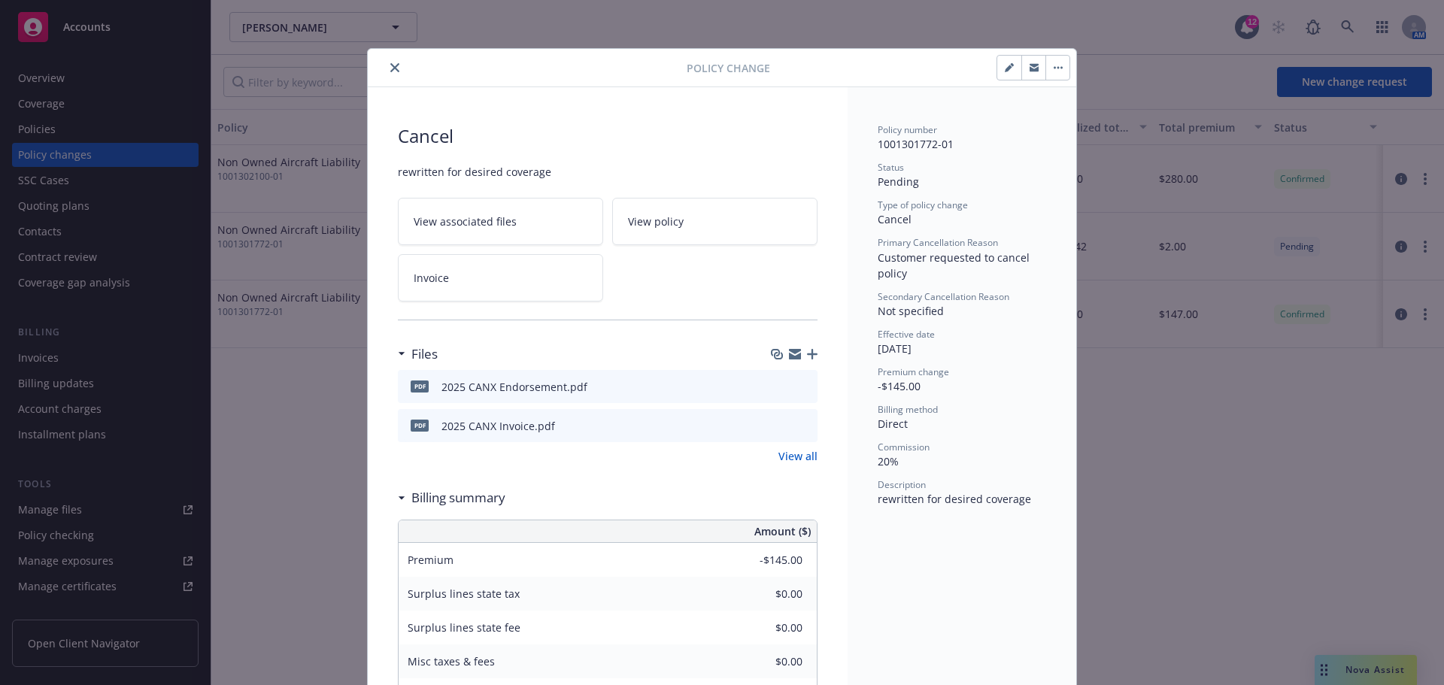
click at [386, 66] on button "close" at bounding box center [395, 68] width 18 height 18
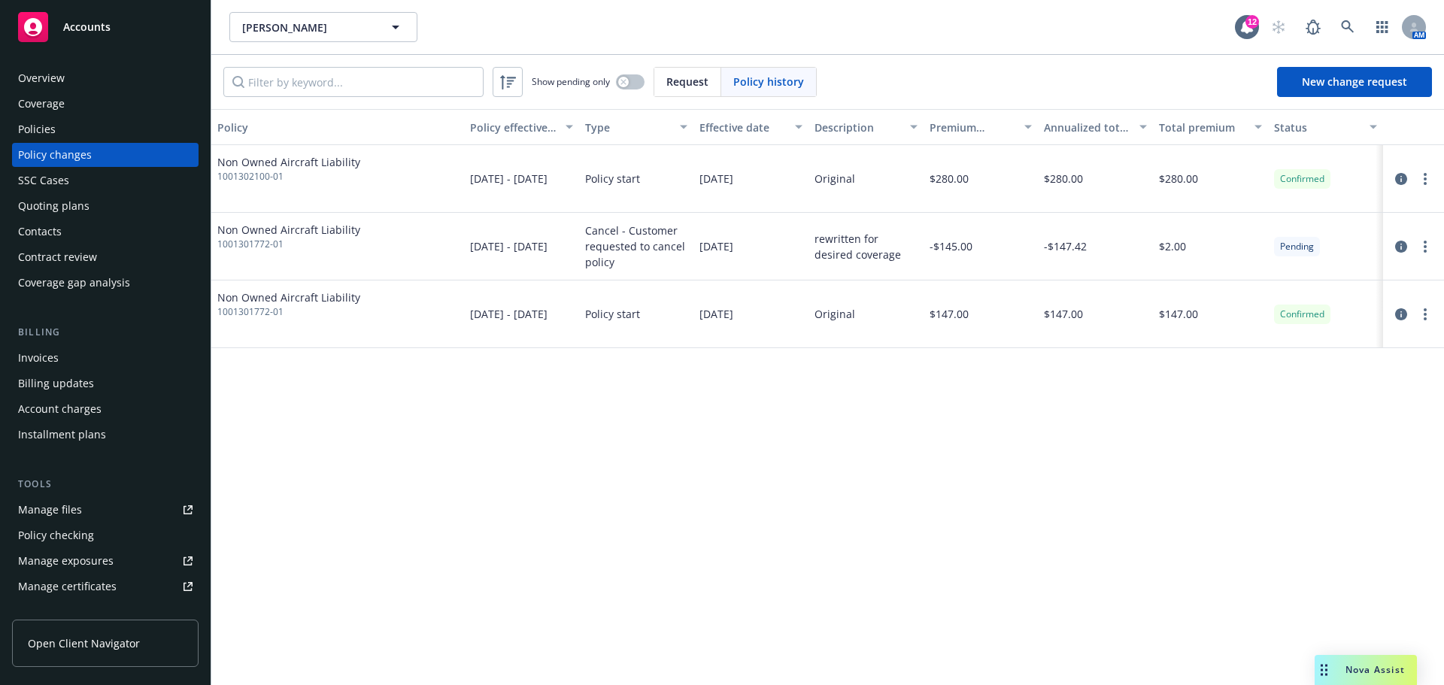
click at [64, 354] on div "Invoices" at bounding box center [105, 358] width 174 height 24
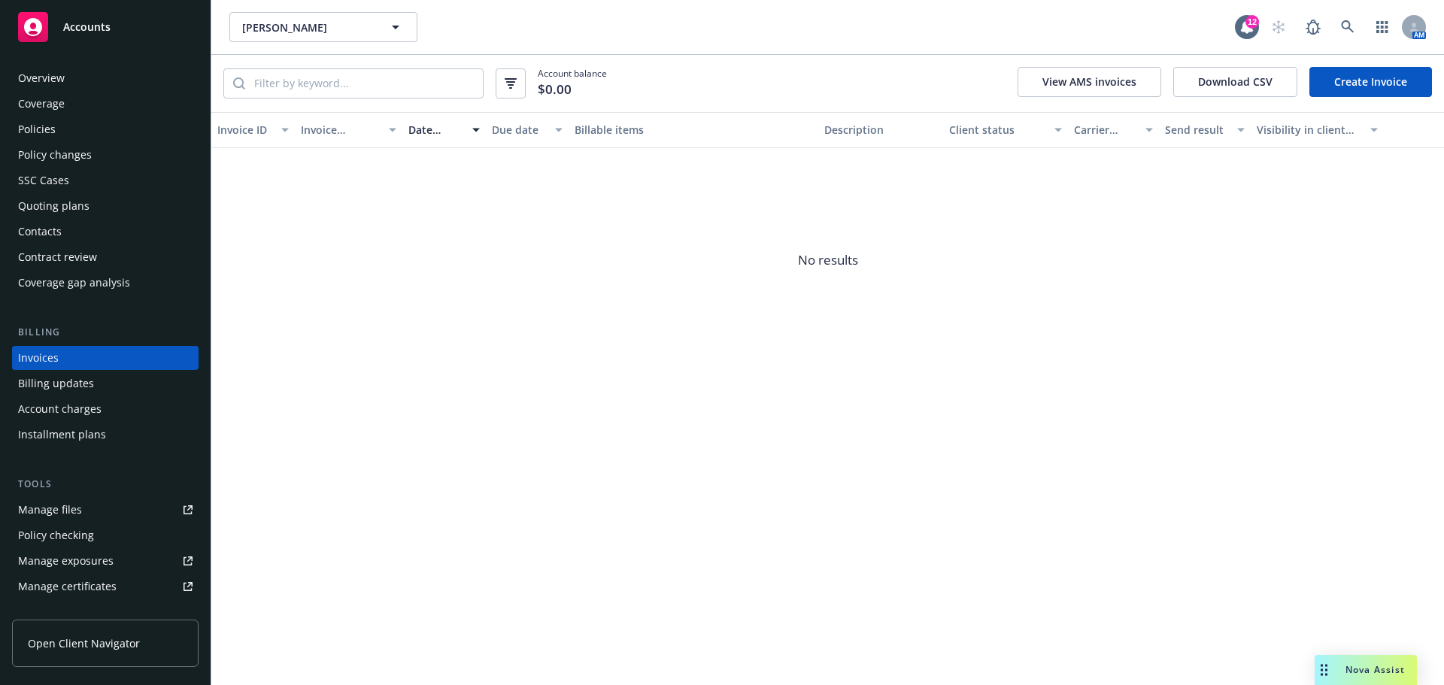
click at [83, 127] on div "Policies" at bounding box center [105, 129] width 174 height 24
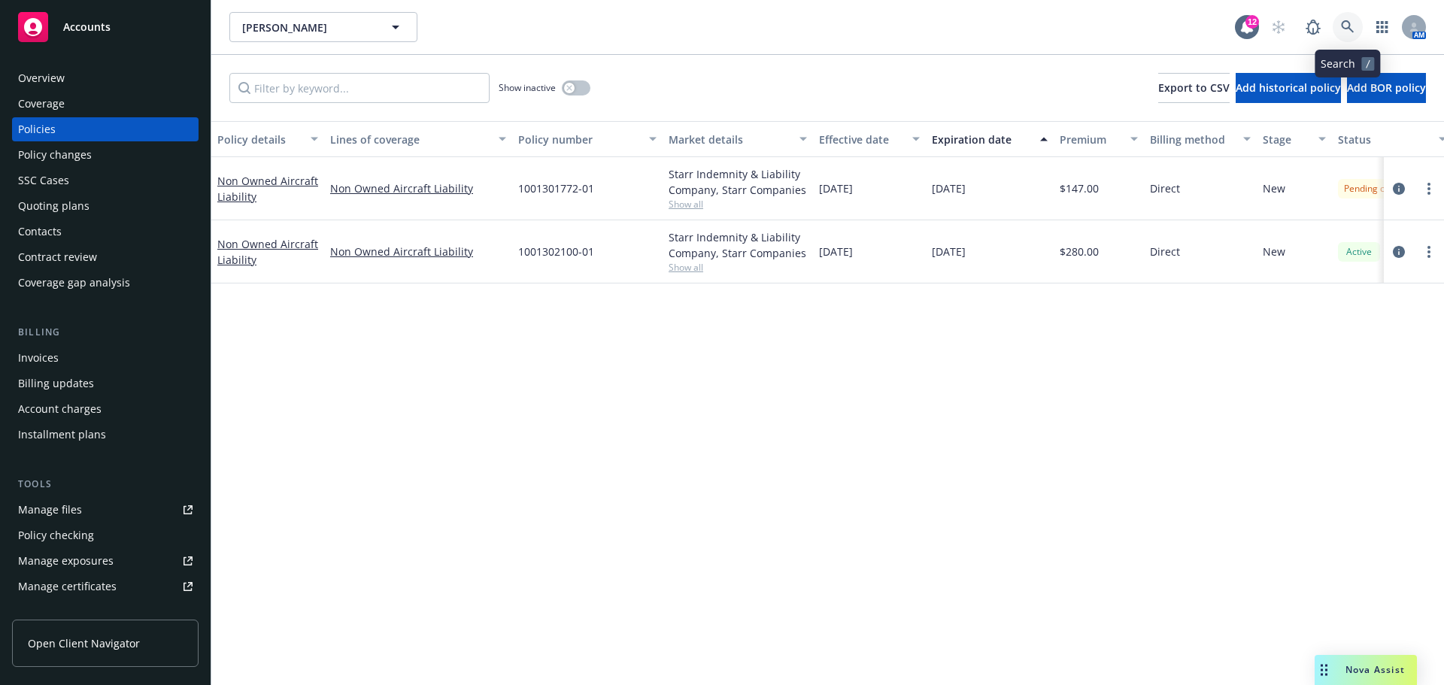
click at [1352, 24] on icon at bounding box center [1348, 27] width 14 height 14
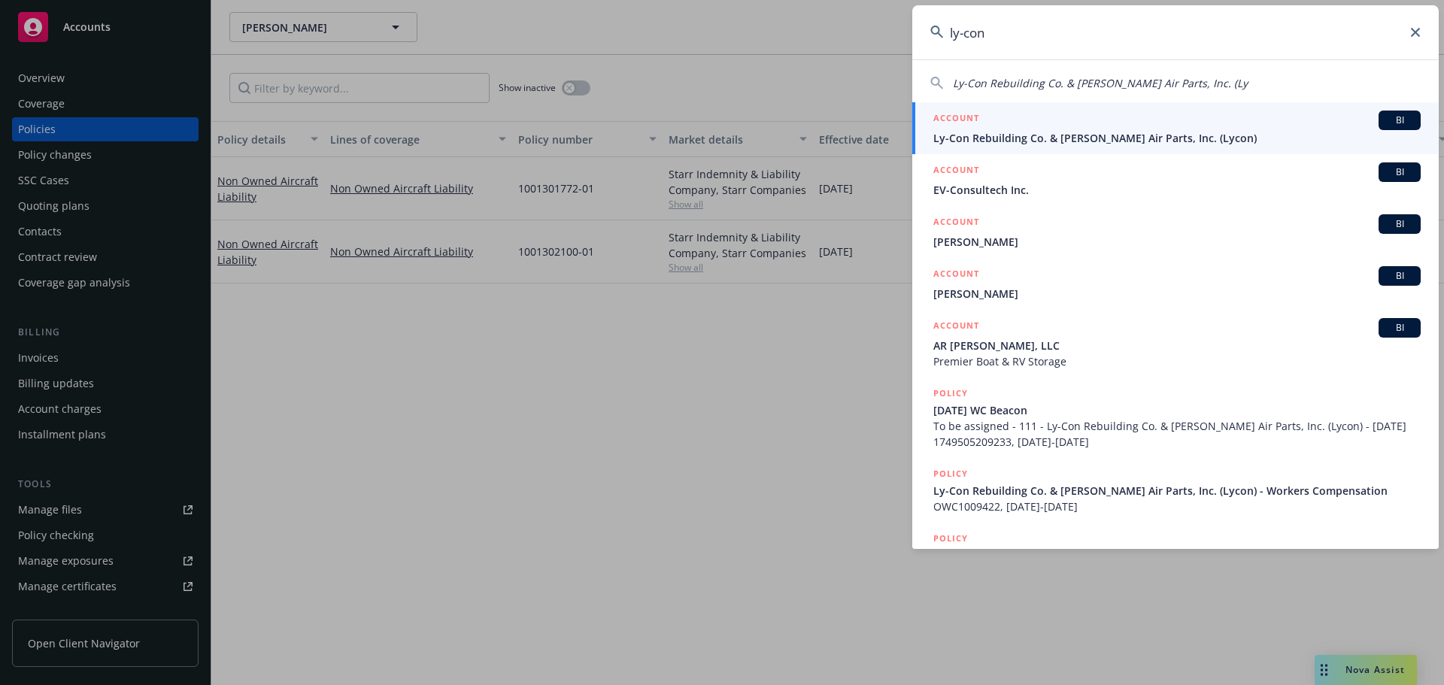
type input "ly-con"
click at [1093, 140] on span "Ly-Con Rebuilding Co. & [PERSON_NAME] Air Parts, Inc. (Lycon)" at bounding box center [1176, 138] width 487 height 16
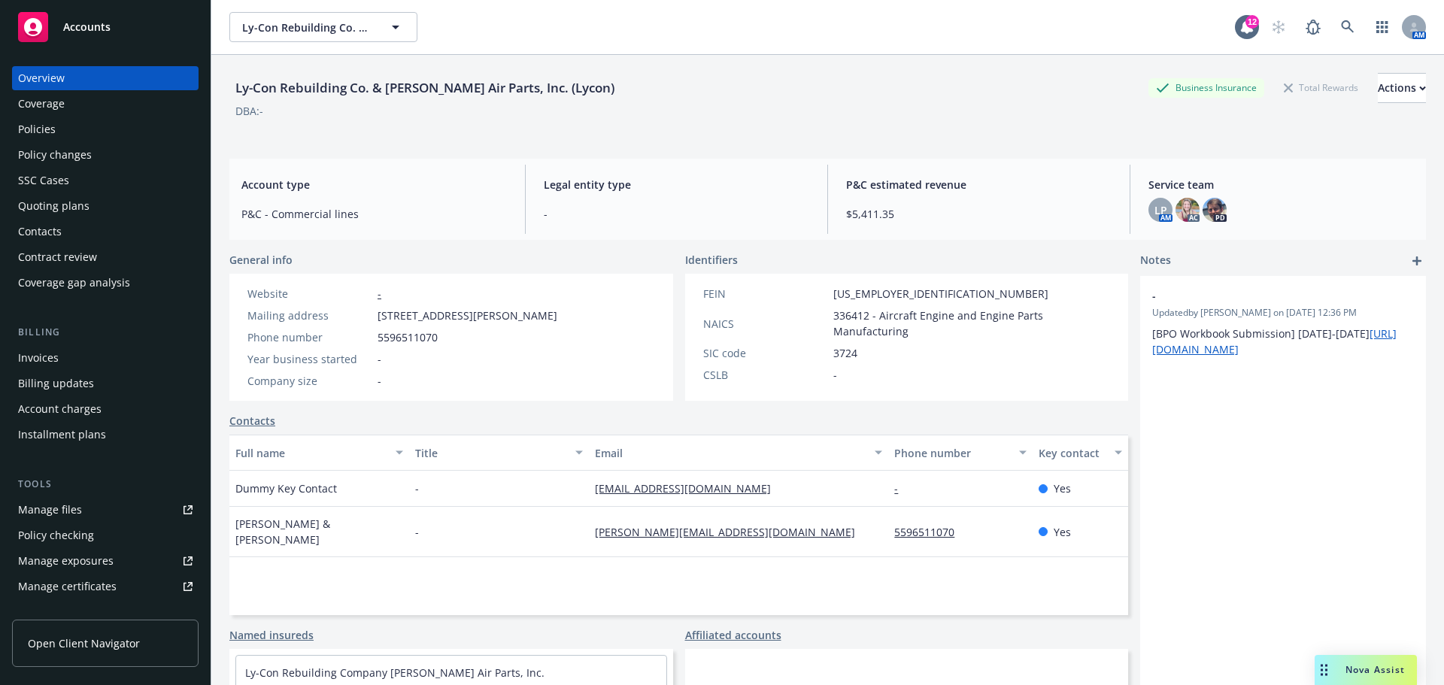
click at [47, 355] on div "Invoices" at bounding box center [38, 358] width 41 height 24
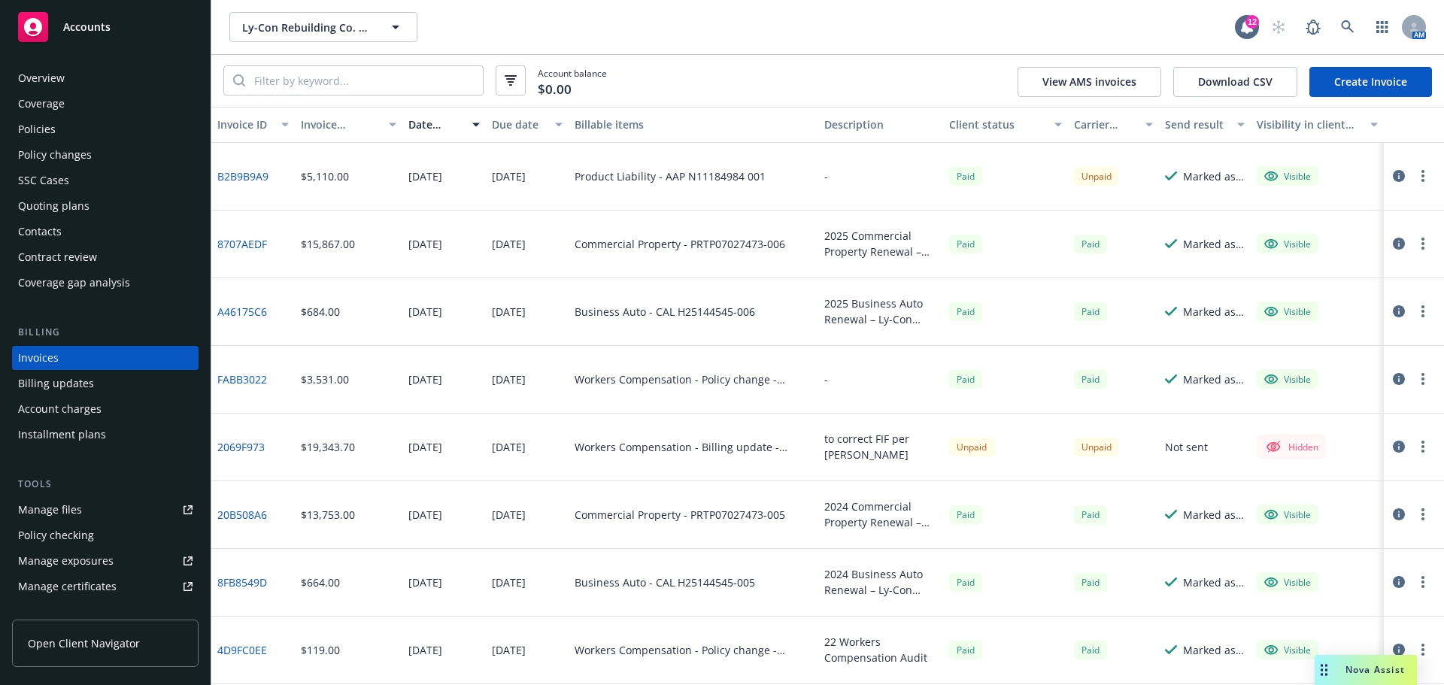
click at [1403, 182] on div at bounding box center [1411, 176] width 42 height 18
click at [1418, 170] on button "button" at bounding box center [1423, 176] width 18 height 18
click at [1393, 176] on icon "button" at bounding box center [1399, 176] width 12 height 12
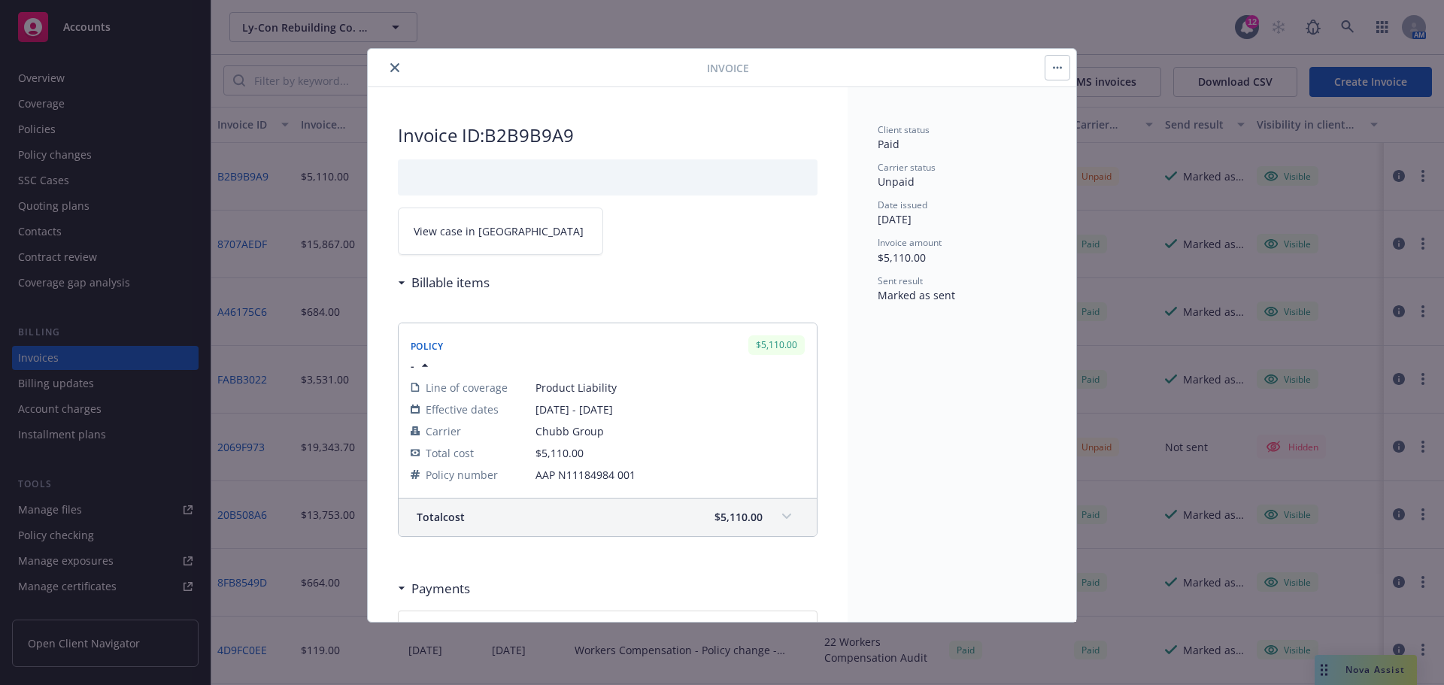
click at [482, 234] on span "View case in [GEOGRAPHIC_DATA]" at bounding box center [499, 231] width 170 height 16
